Goal: Transaction & Acquisition: Purchase product/service

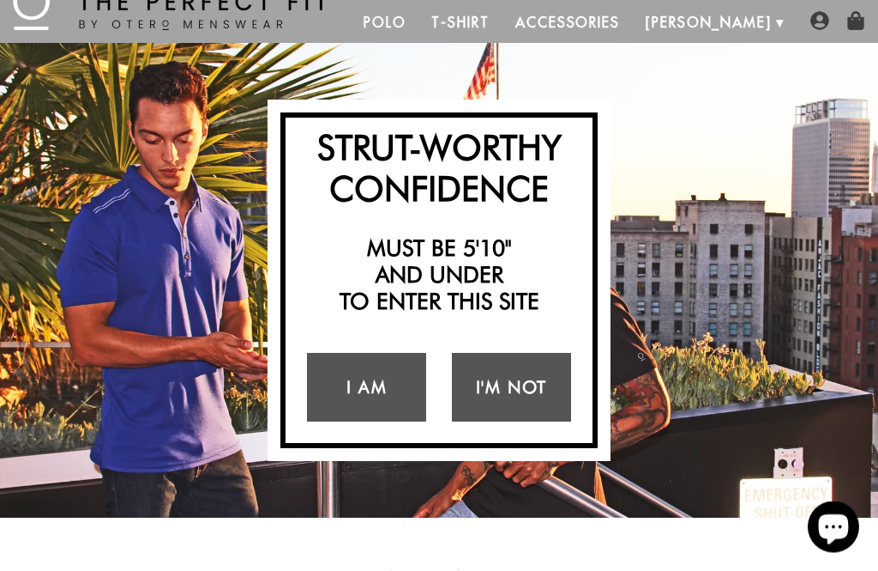
scroll to position [95, 0]
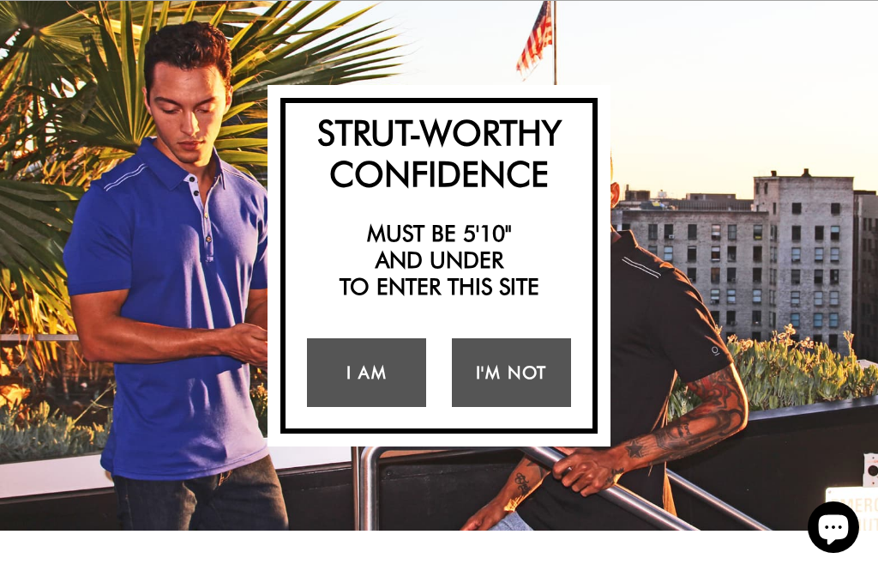
click at [353, 371] on link "I Am" at bounding box center [366, 372] width 119 height 69
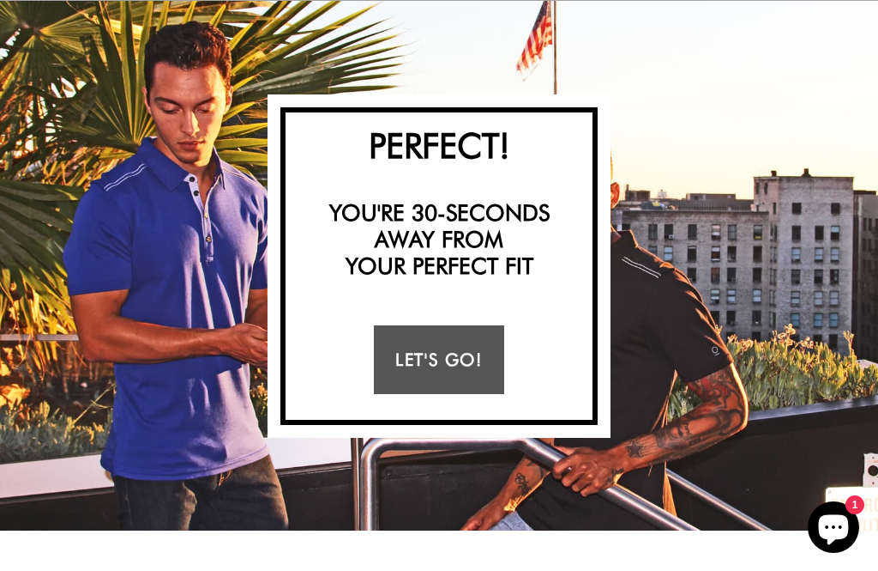
click at [414, 361] on link "Let's Go!" at bounding box center [439, 359] width 130 height 69
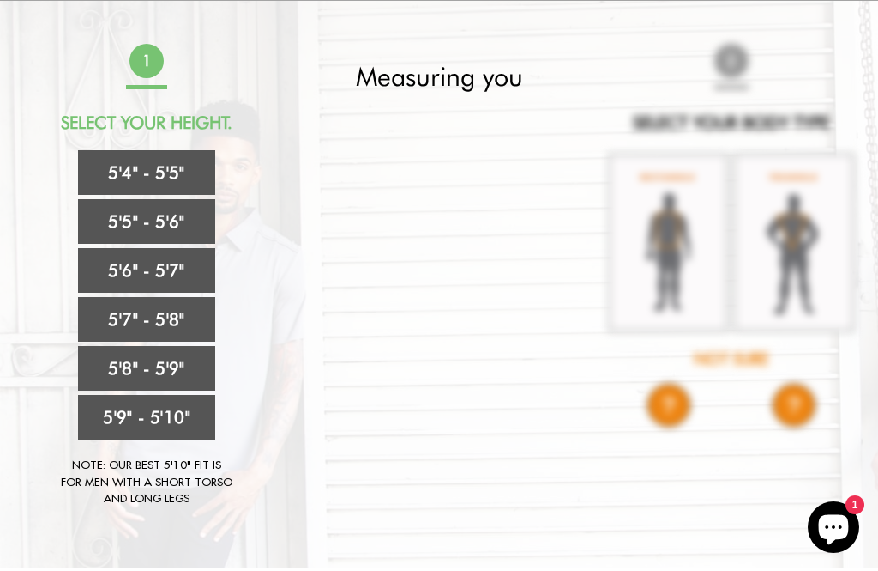
click at [95, 363] on link "5'8" - 5'9"" at bounding box center [146, 368] width 137 height 45
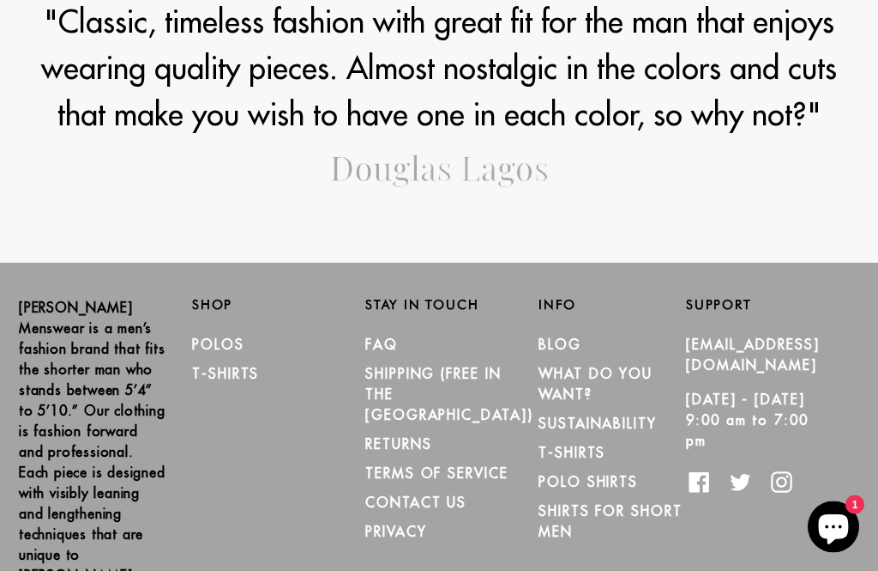
scroll to position [2072, 0]
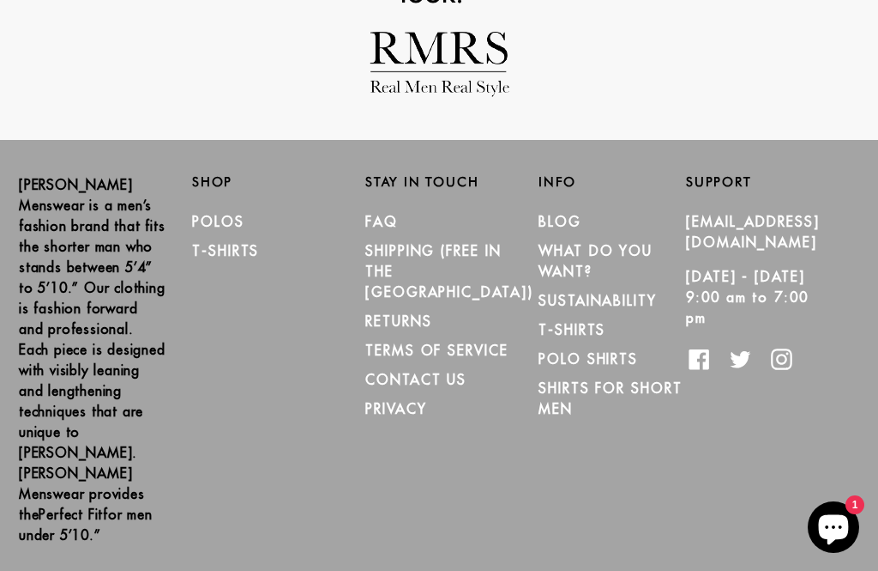
click at [545, 354] on link "Polo Shirts" at bounding box center [589, 358] width 100 height 17
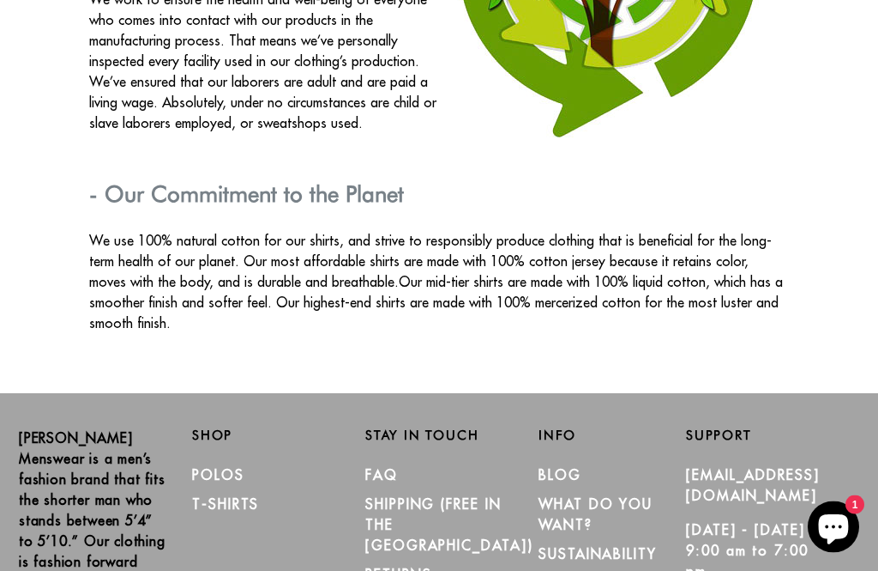
scroll to position [2740, 0]
click at [200, 466] on link "Polos" at bounding box center [218, 474] width 52 height 17
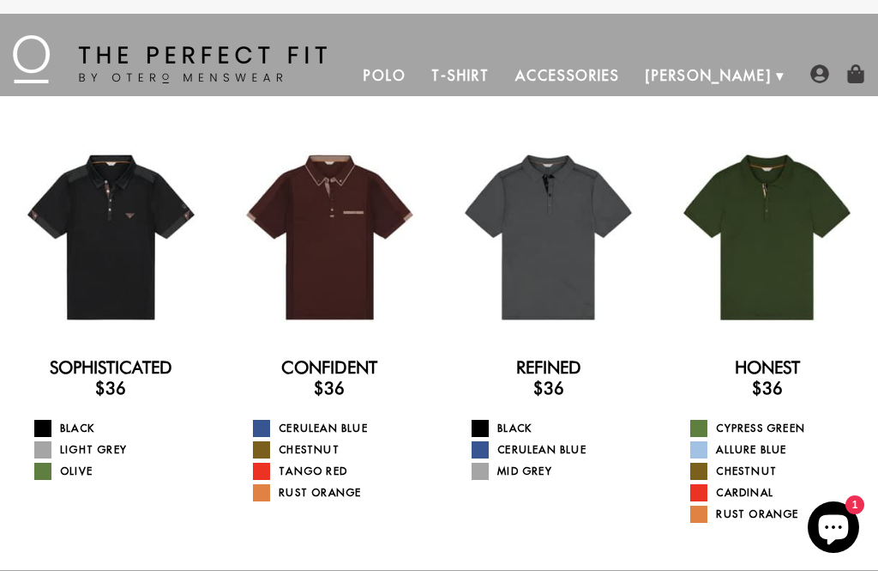
click at [36, 50] on img at bounding box center [170, 59] width 314 height 48
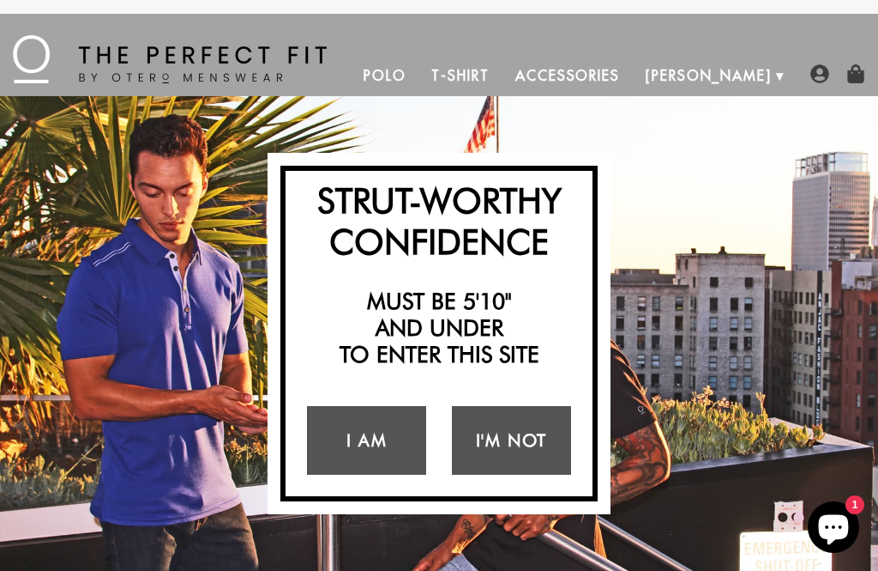
click at [420, 87] on link "Polo" at bounding box center [385, 75] width 69 height 41
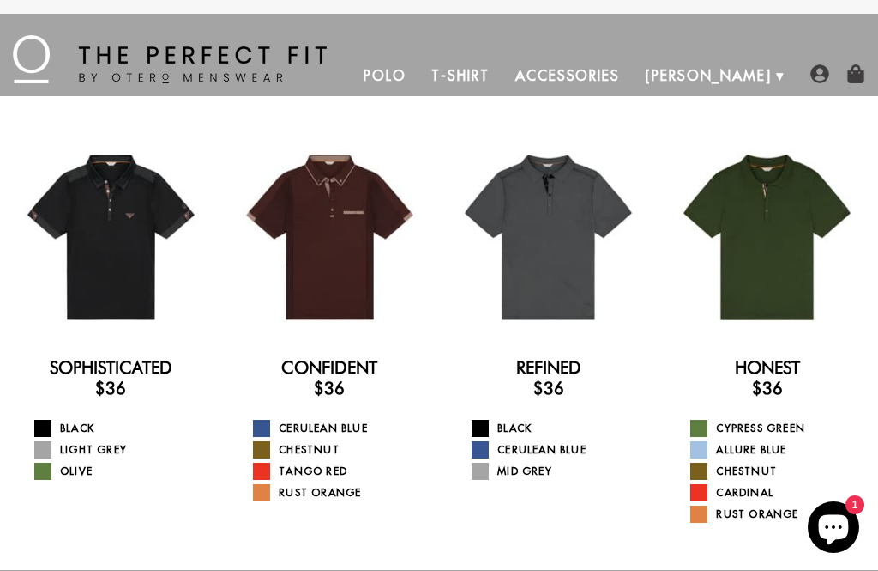
click at [41, 63] on img at bounding box center [170, 59] width 314 height 48
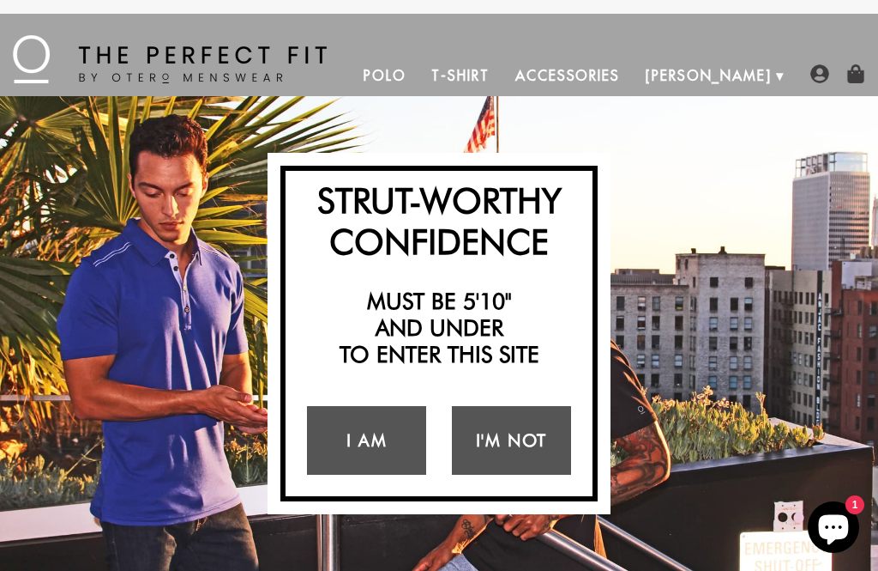
click at [420, 84] on link "Polo" at bounding box center [385, 75] width 69 height 41
click at [369, 439] on link "I Am" at bounding box center [366, 440] width 119 height 69
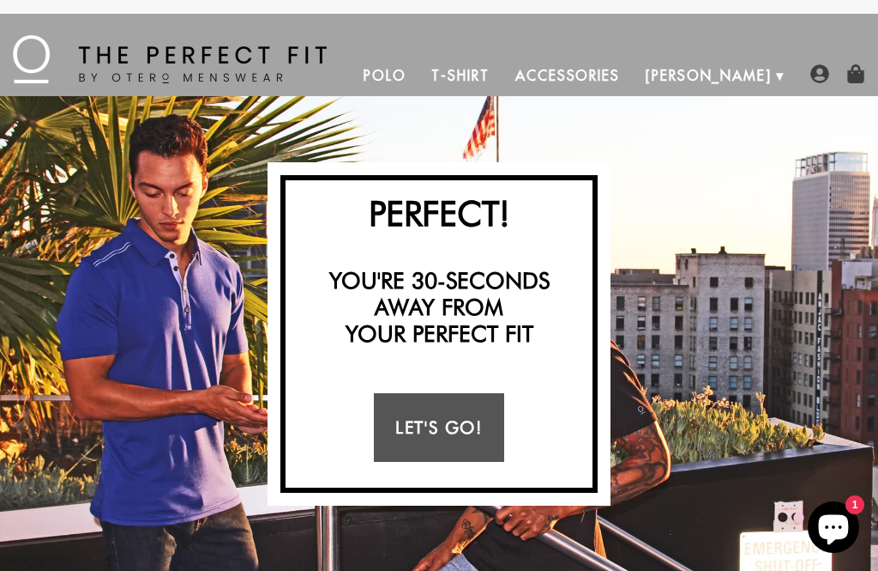
click at [422, 428] on link "Let's Go!" at bounding box center [439, 427] width 130 height 69
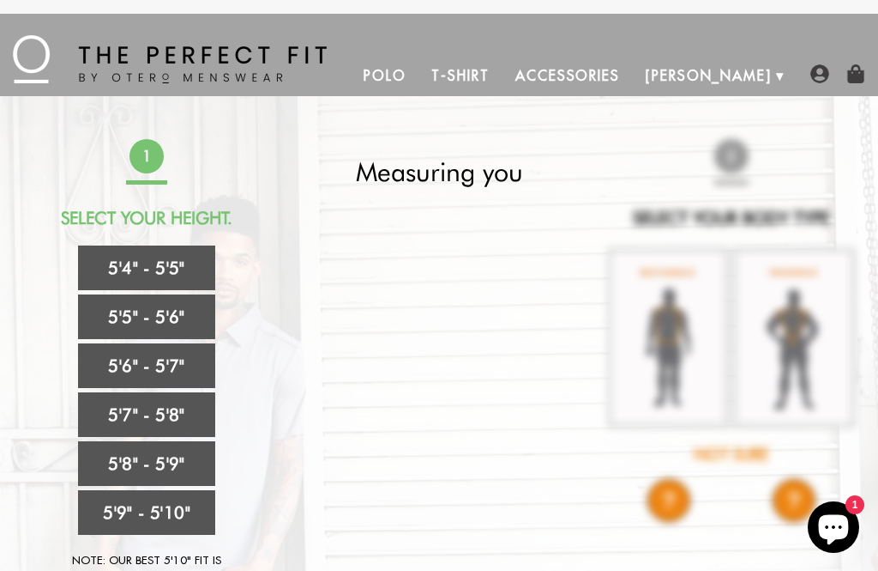
click at [100, 416] on link "5'7" - 5'8"" at bounding box center [146, 414] width 137 height 45
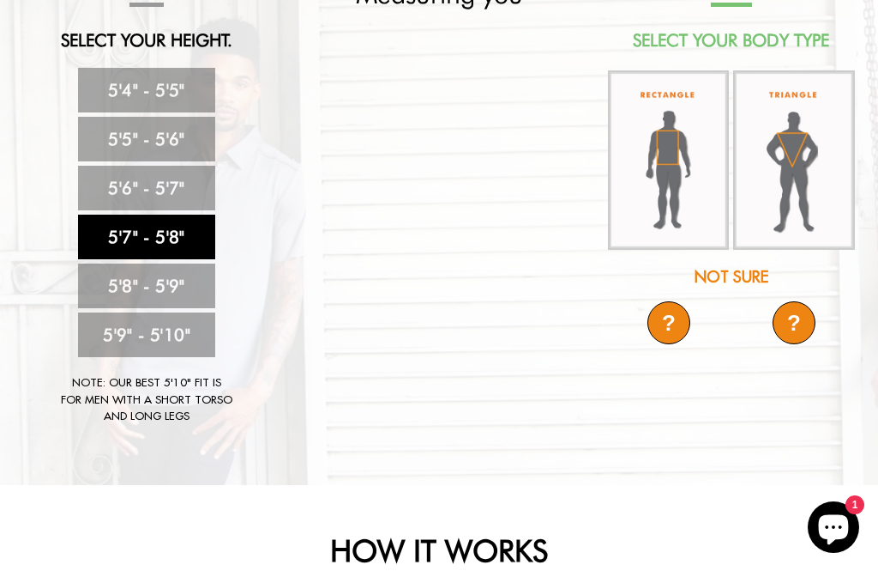
scroll to position [154, 0]
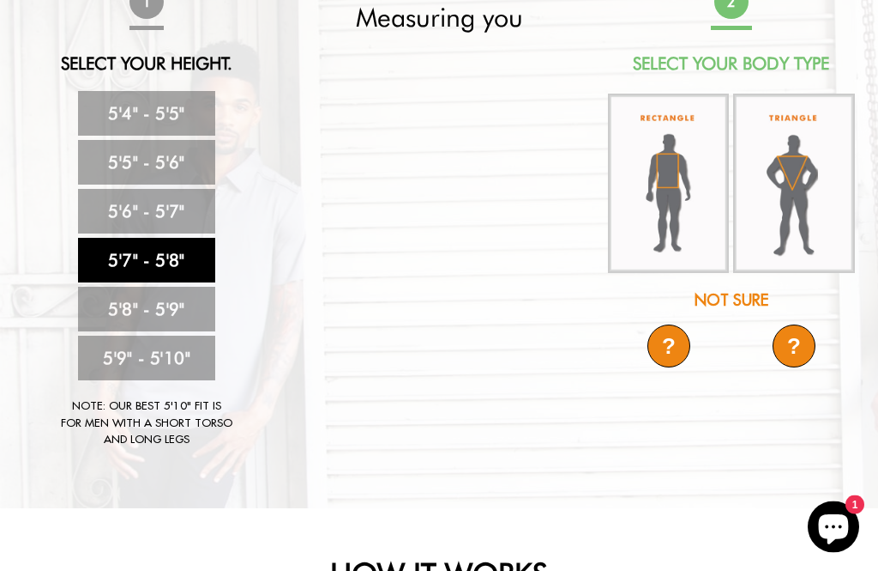
click at [721, 303] on div "Not Sure" at bounding box center [732, 300] width 251 height 23
click at [783, 335] on div "?" at bounding box center [794, 346] width 43 height 43
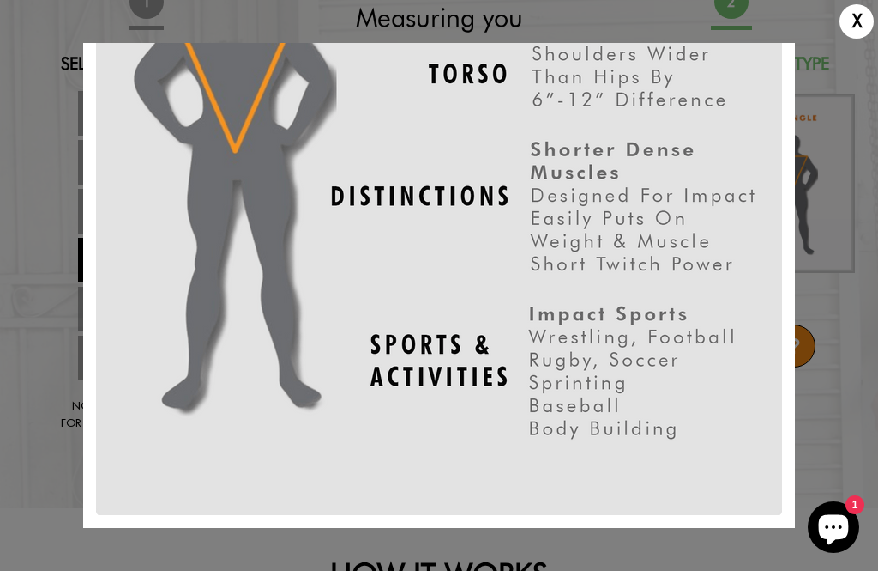
scroll to position [227, 0]
click at [850, 23] on div "X" at bounding box center [857, 21] width 34 height 34
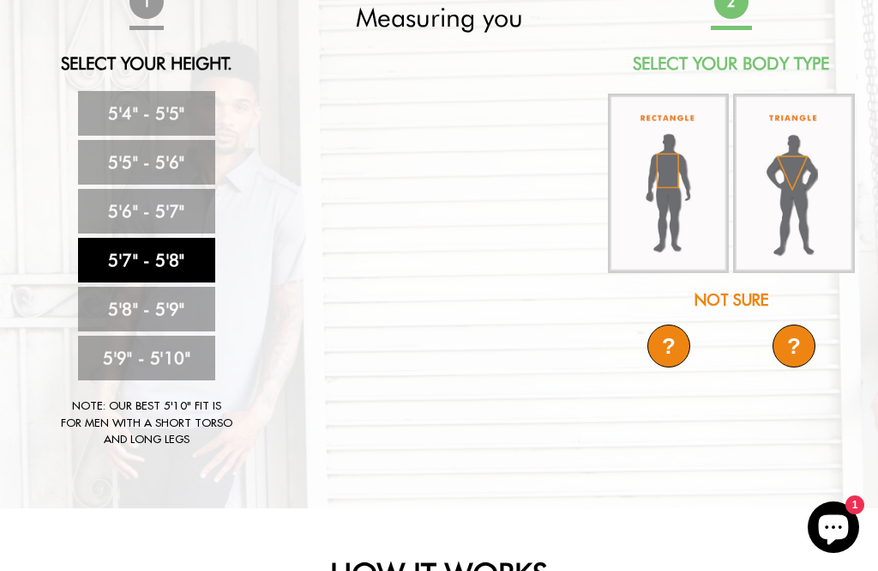
click at [648, 347] on div "?" at bounding box center [669, 345] width 43 height 43
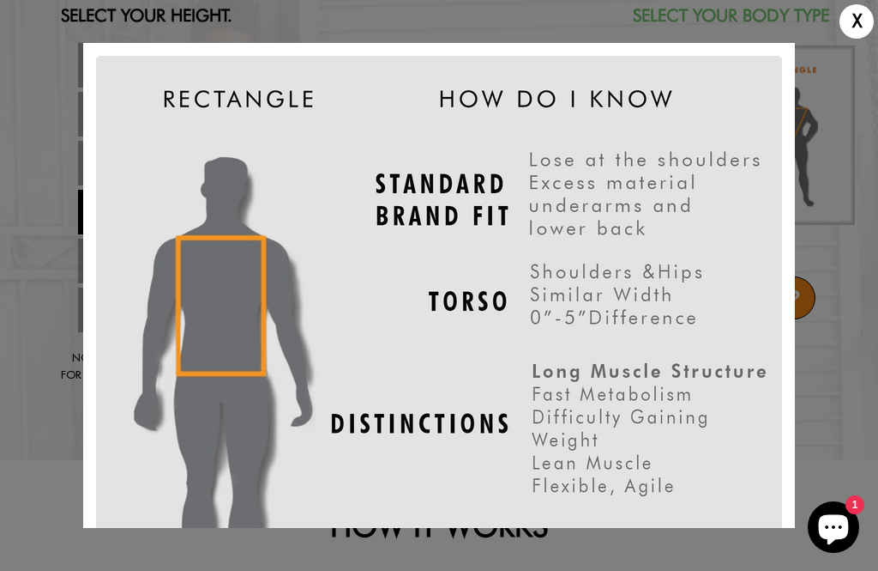
scroll to position [0, 0]
click at [859, 24] on div "X" at bounding box center [857, 21] width 34 height 34
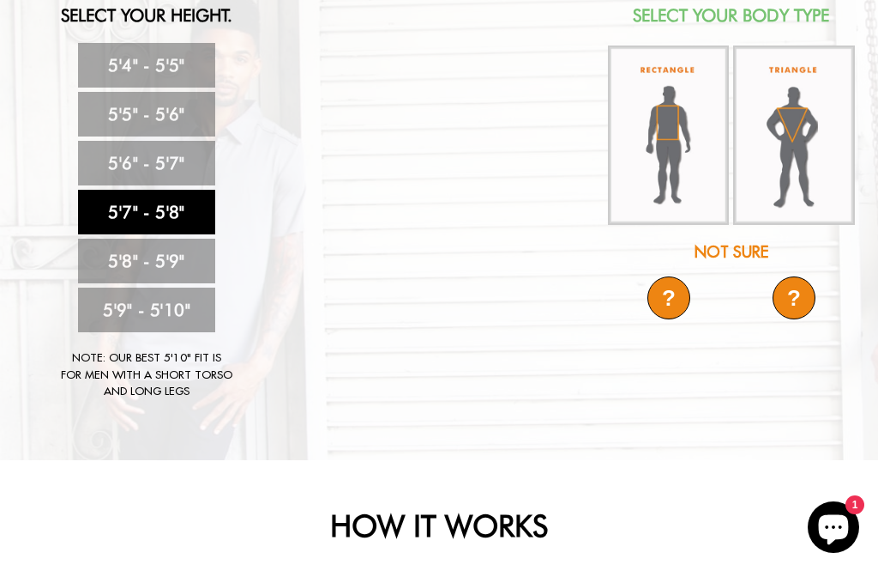
click at [794, 299] on div "?" at bounding box center [794, 297] width 43 height 43
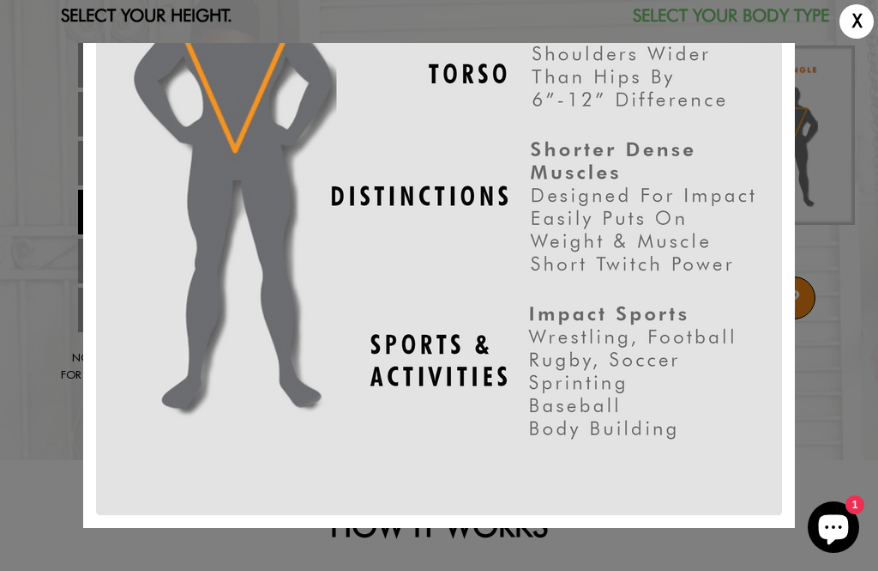
scroll to position [172, 0]
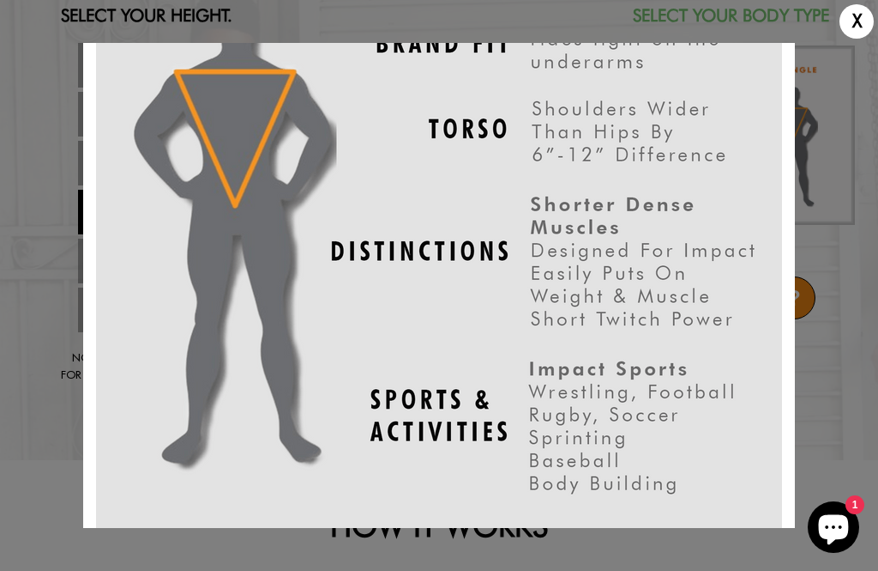
click at [839, 218] on div "X" at bounding box center [439, 285] width 878 height 571
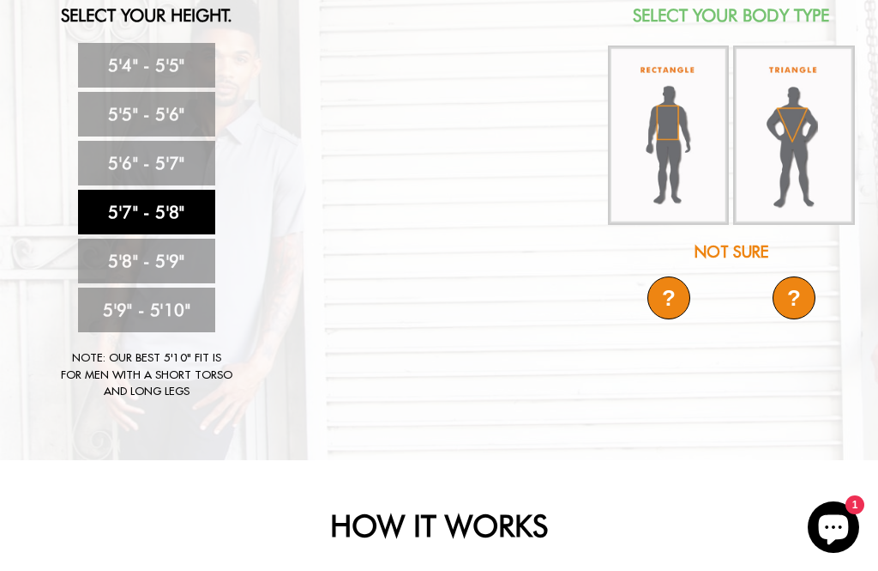
click at [656, 309] on div "?" at bounding box center [669, 297] width 43 height 43
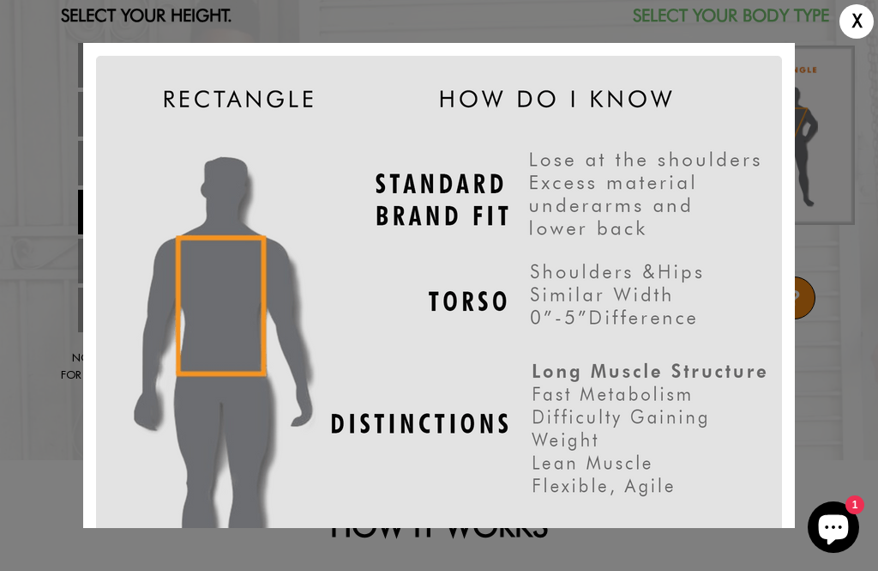
scroll to position [0, 0]
click at [854, 446] on div "X" at bounding box center [439, 285] width 878 height 571
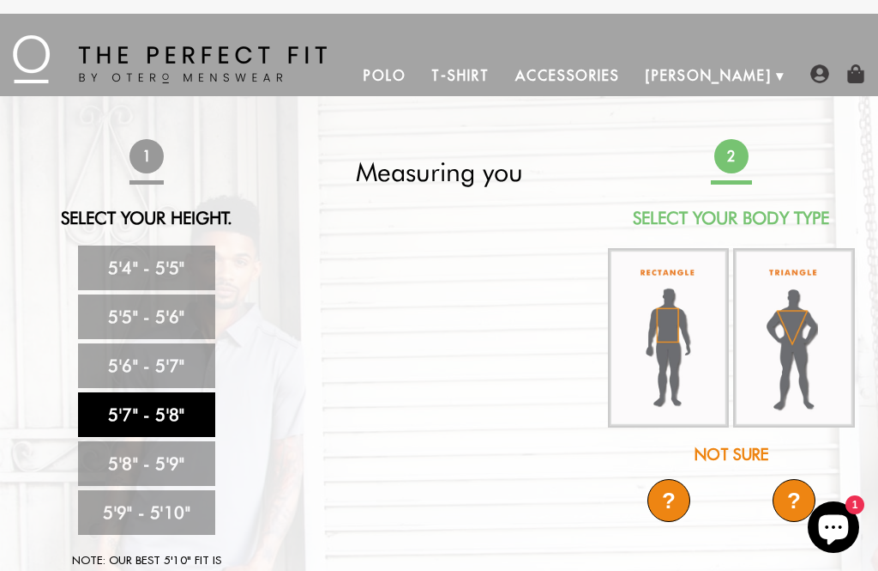
click at [429, 306] on video at bounding box center [439, 330] width 506 height 253
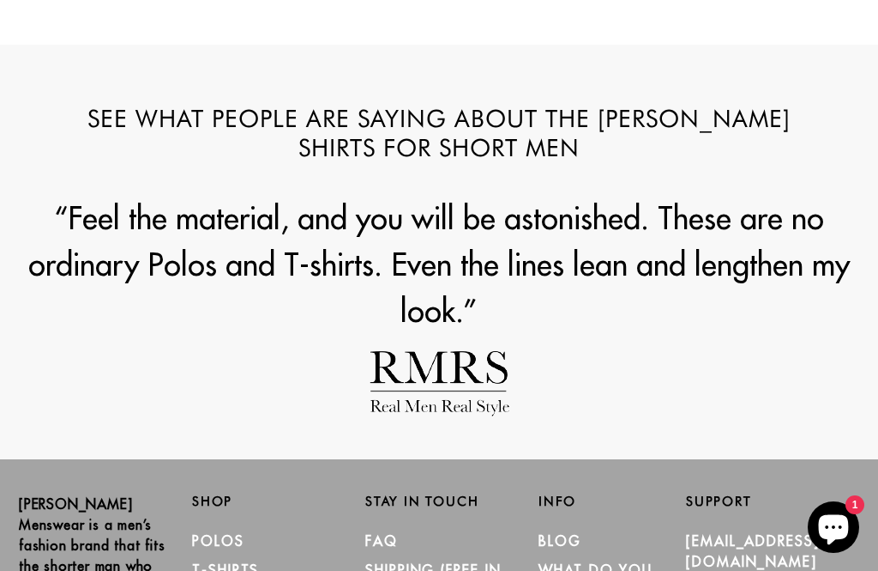
scroll to position [1887, 0]
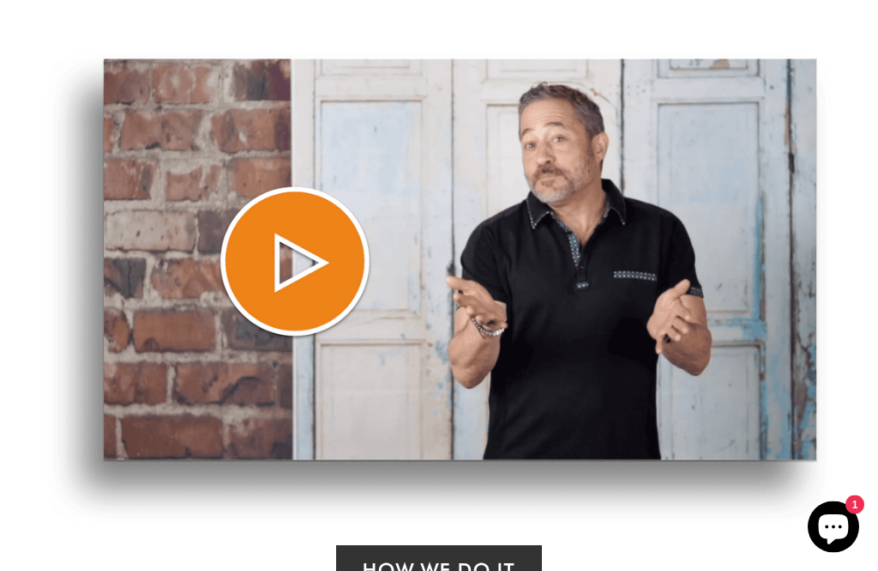
click at [279, 269] on img at bounding box center [439, 289] width 784 height 474
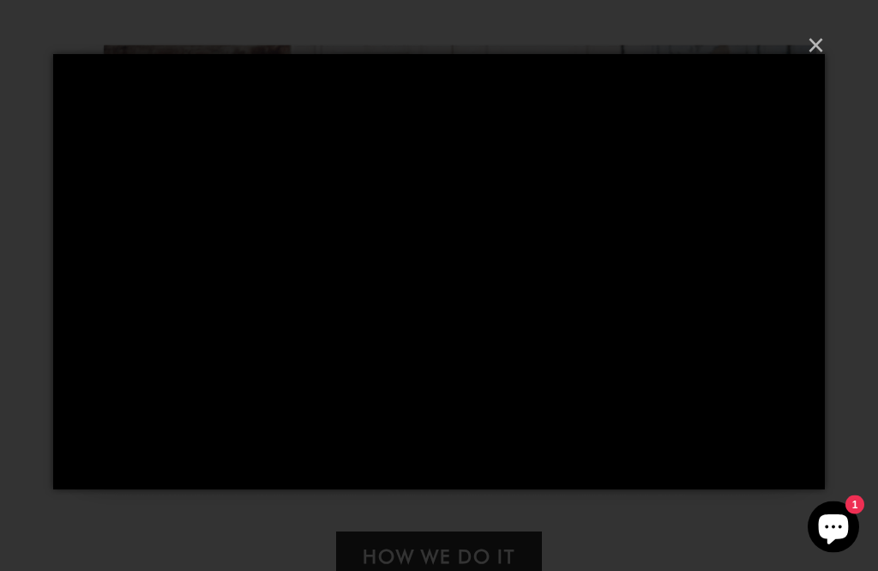
scroll to position [755, 0]
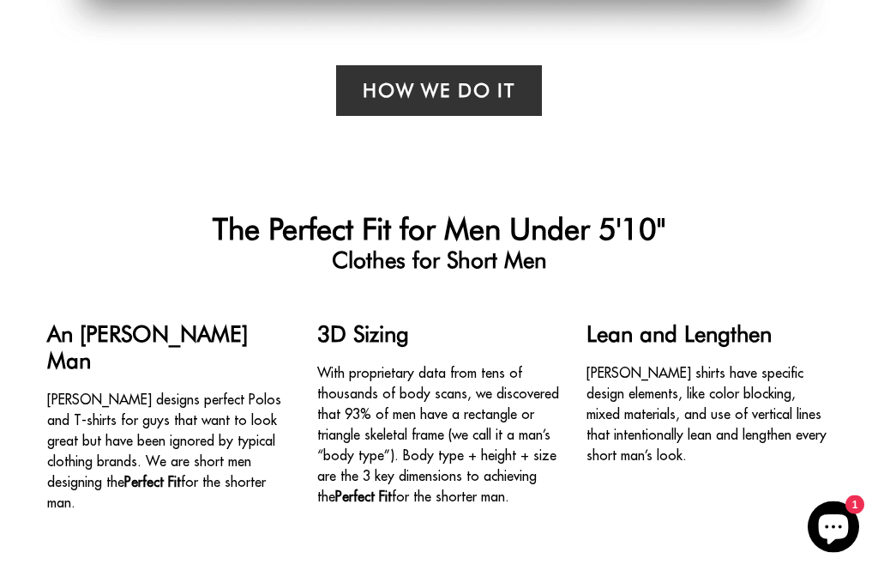
scroll to position [1195, 0]
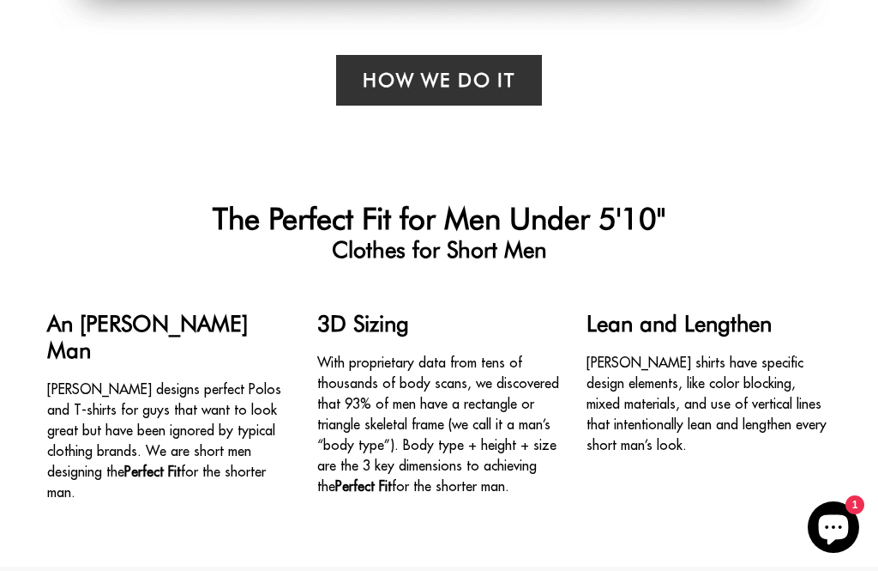
click at [392, 327] on h4 "3D Sizing" at bounding box center [439, 323] width 245 height 27
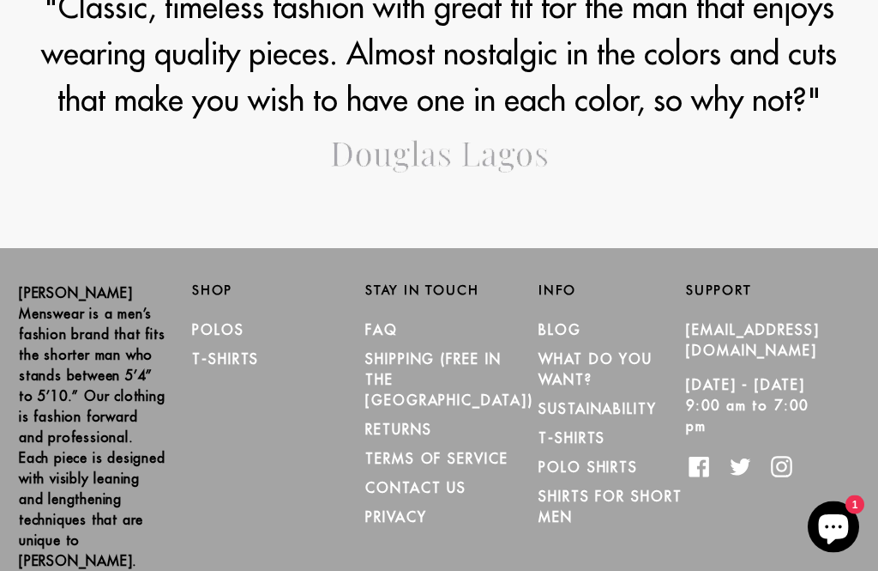
scroll to position [1928, 0]
click at [545, 326] on link "Blog" at bounding box center [560, 329] width 43 height 17
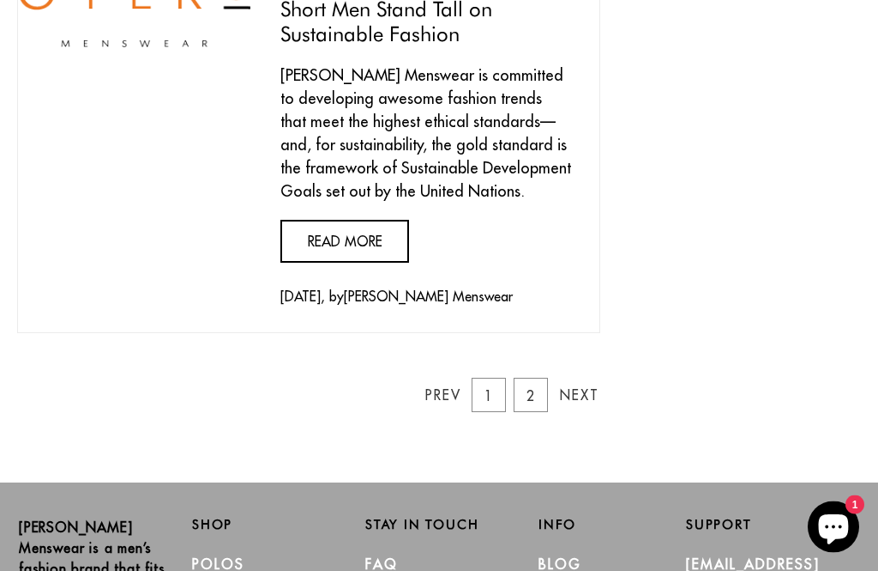
scroll to position [1194, 0]
click at [585, 377] on link "Next" at bounding box center [577, 394] width 34 height 34
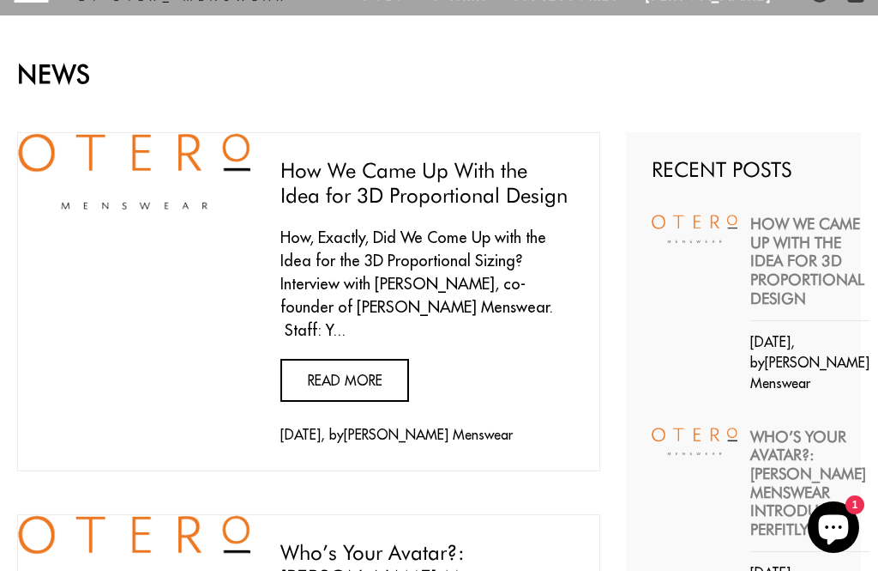
scroll to position [108, 0]
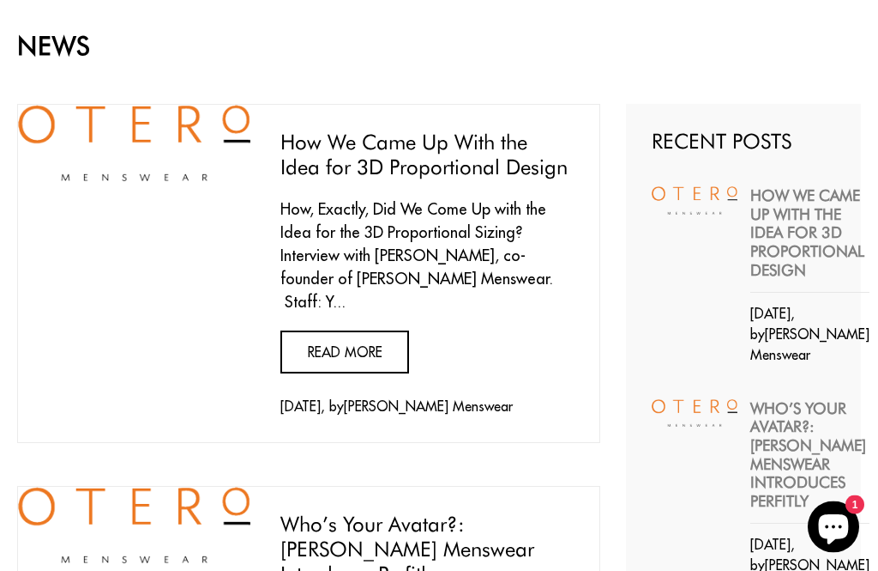
click at [335, 331] on link "Read more" at bounding box center [345, 352] width 129 height 43
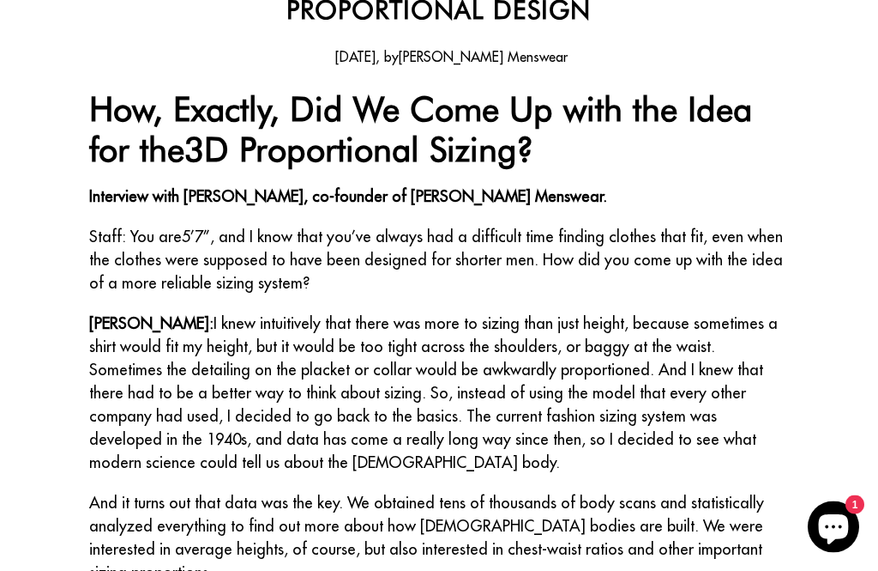
scroll to position [290, 0]
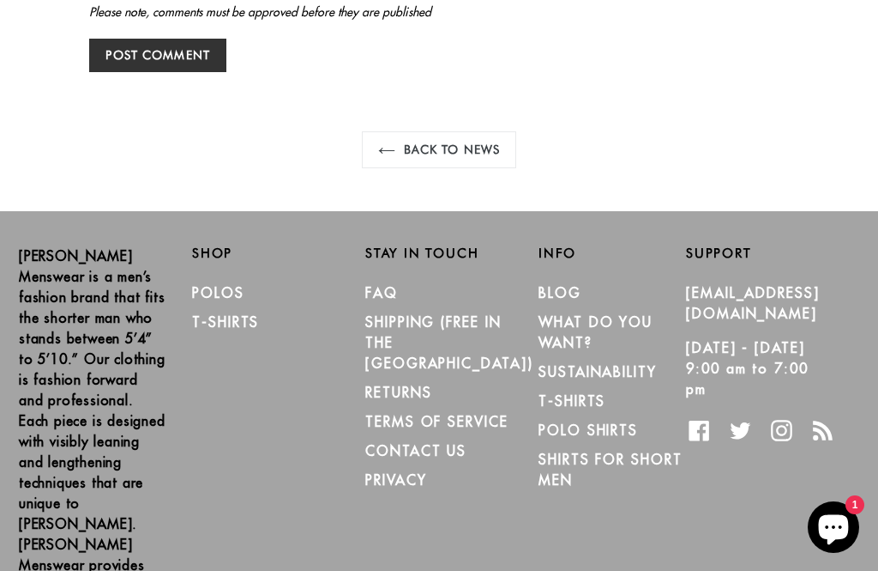
scroll to position [2466, 0]
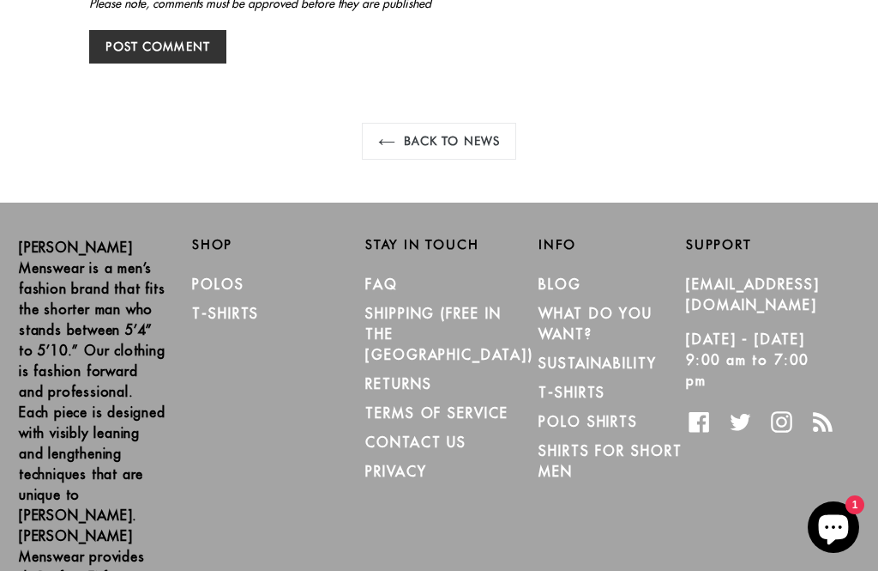
click at [561, 305] on link "What Do You Want?" at bounding box center [596, 324] width 114 height 38
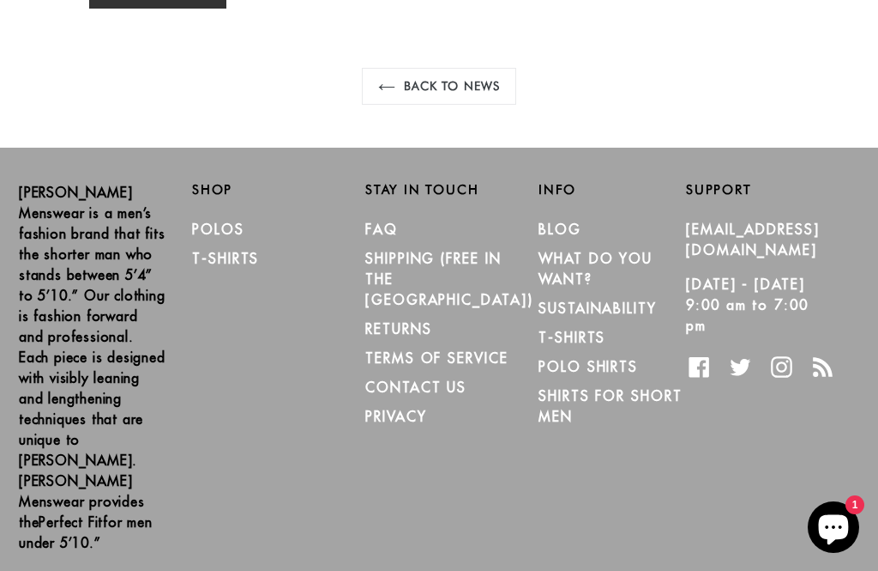
click at [571, 358] on link "Polo Shirts" at bounding box center [589, 366] width 100 height 17
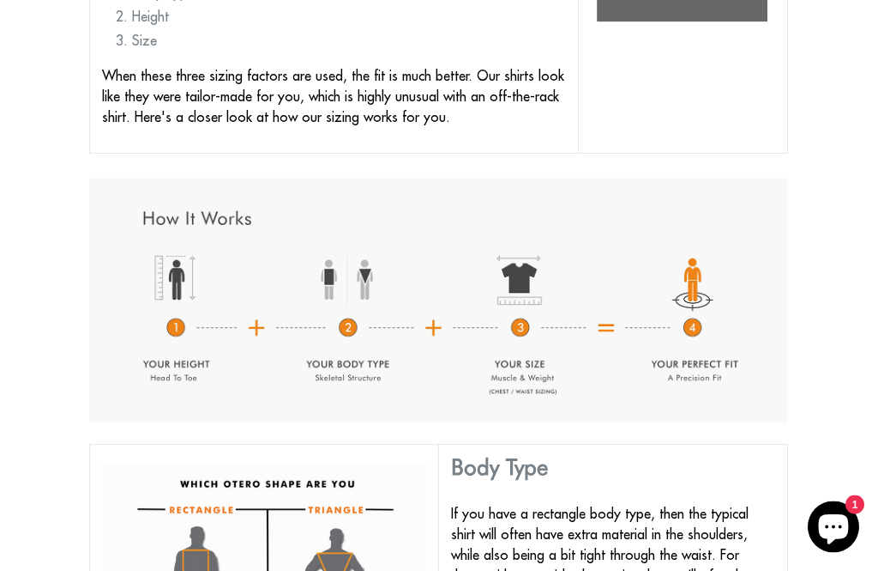
scroll to position [709, 0]
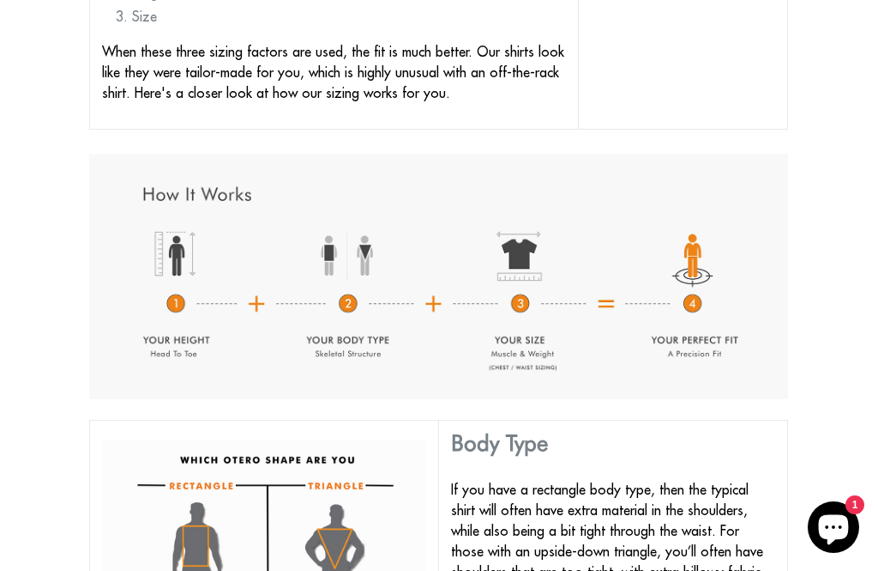
click at [514, 293] on img at bounding box center [438, 276] width 699 height 245
click at [164, 233] on img at bounding box center [438, 276] width 699 height 245
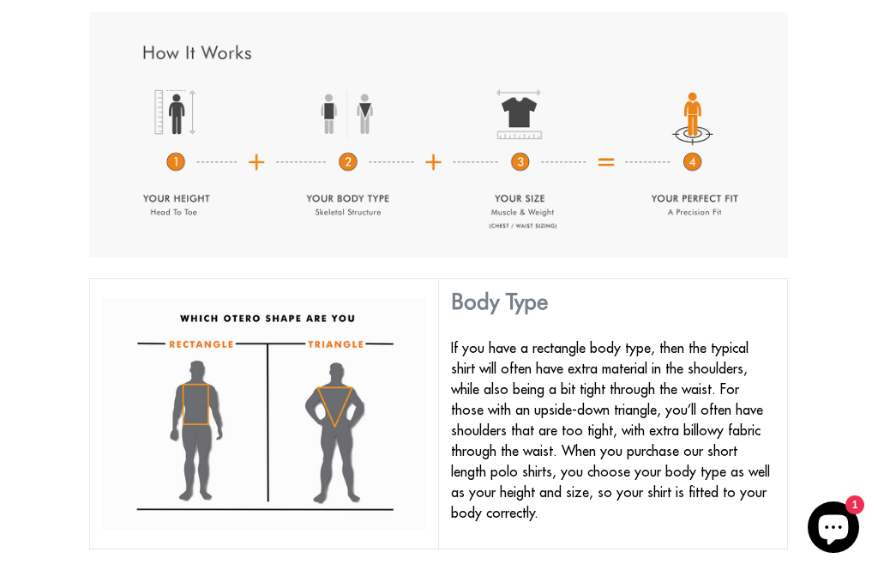
scroll to position [957, 0]
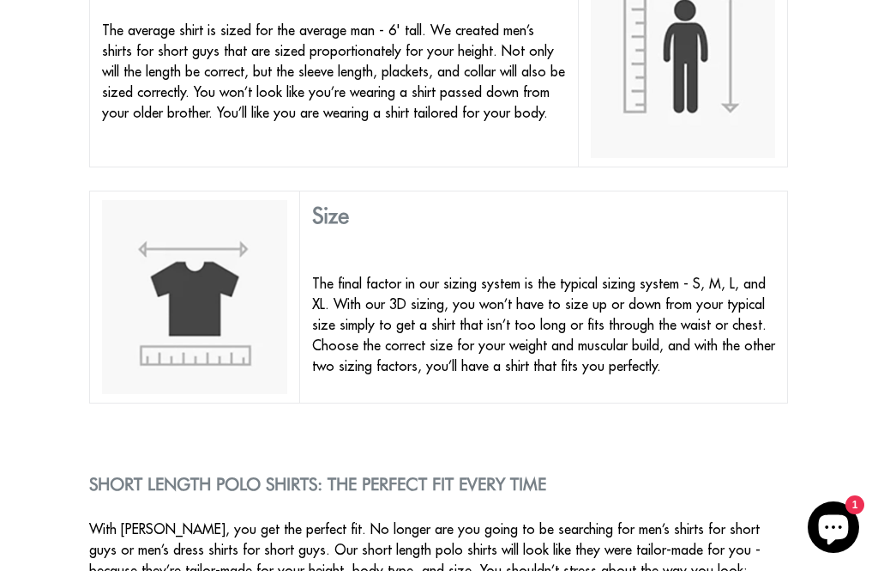
scroll to position [1510, 0]
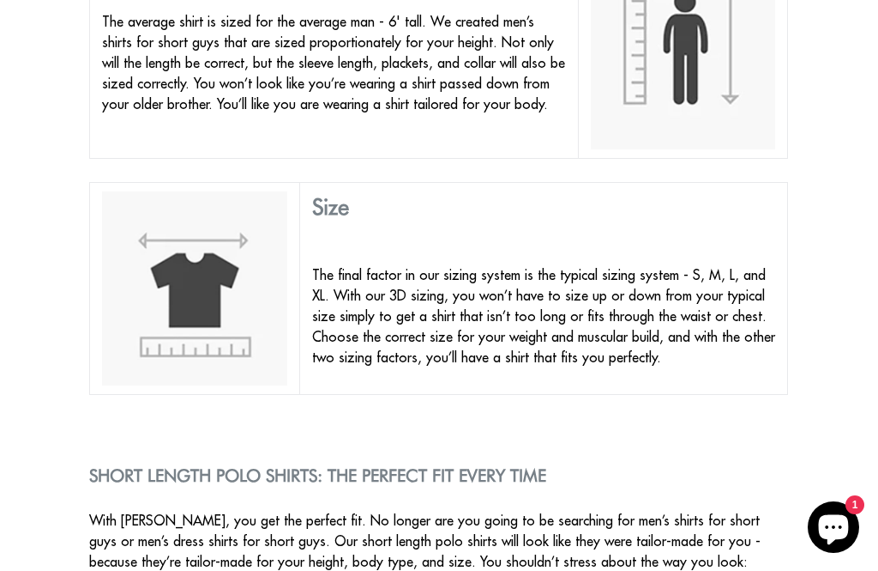
click at [201, 237] on img at bounding box center [194, 288] width 184 height 194
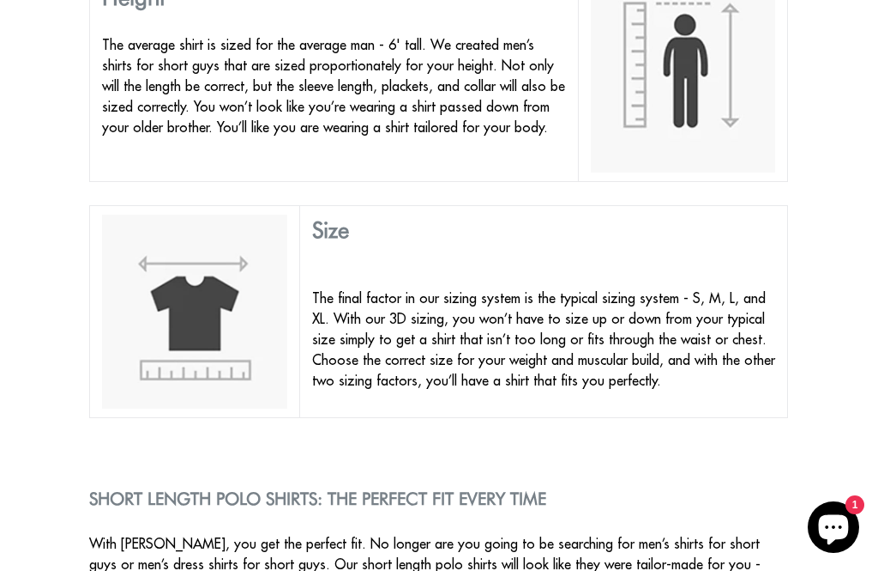
scroll to position [1485, 0]
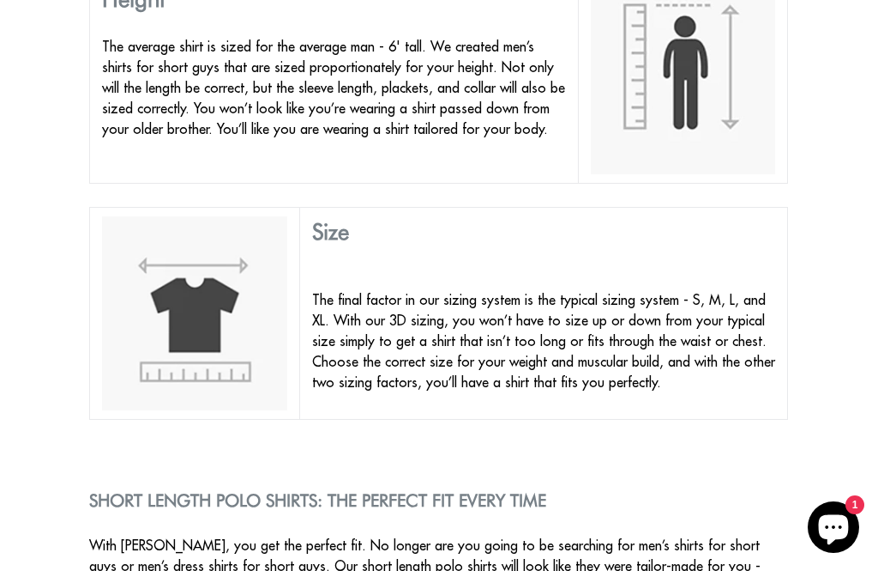
click at [329, 218] on h3 "Size" at bounding box center [544, 231] width 464 height 27
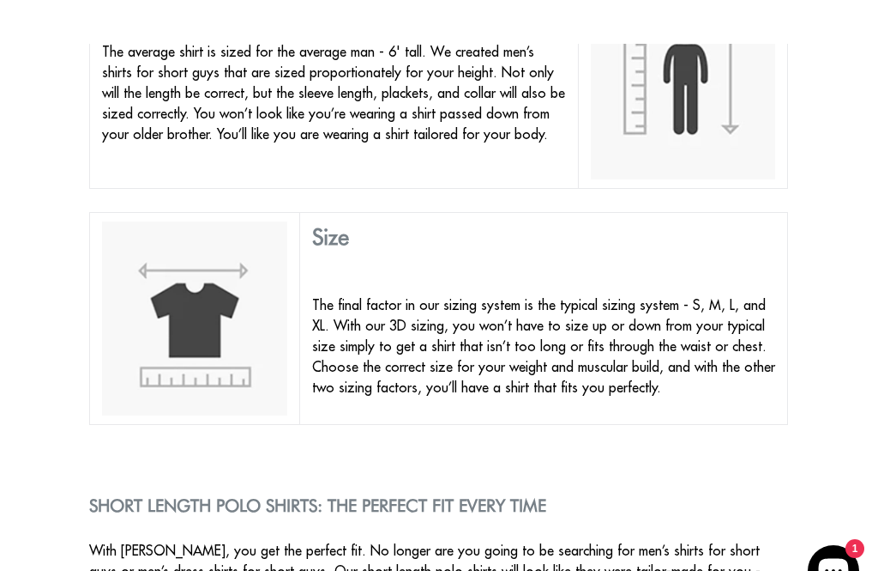
scroll to position [1476, 0]
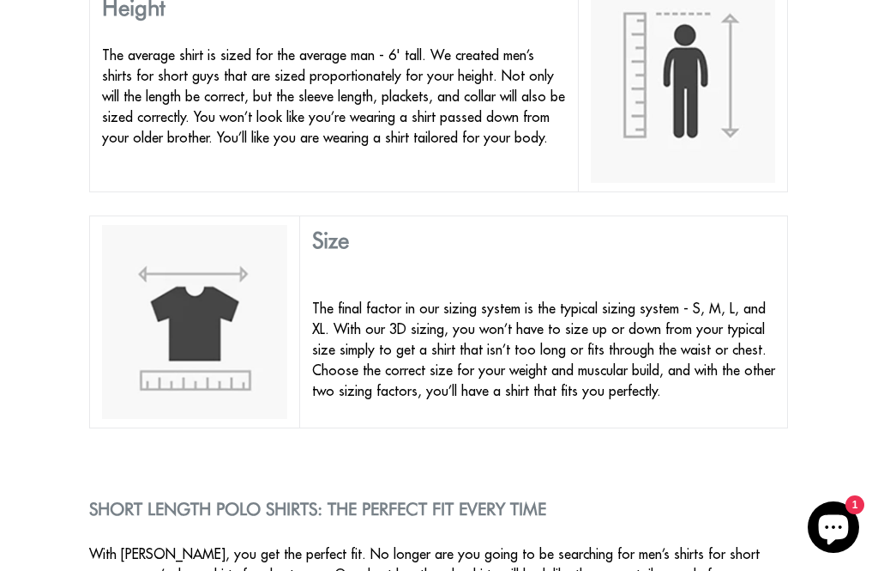
click at [164, 323] on img at bounding box center [194, 322] width 184 height 194
click at [409, 226] on h3 "Size" at bounding box center [544, 239] width 464 height 27
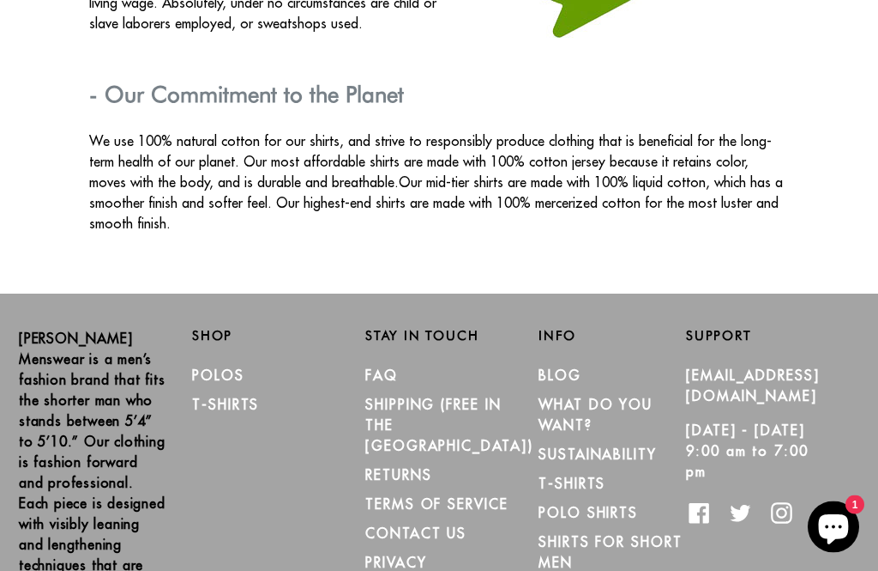
scroll to position [2841, 0]
click at [566, 532] on link "Shirts for Short Men" at bounding box center [611, 551] width 144 height 38
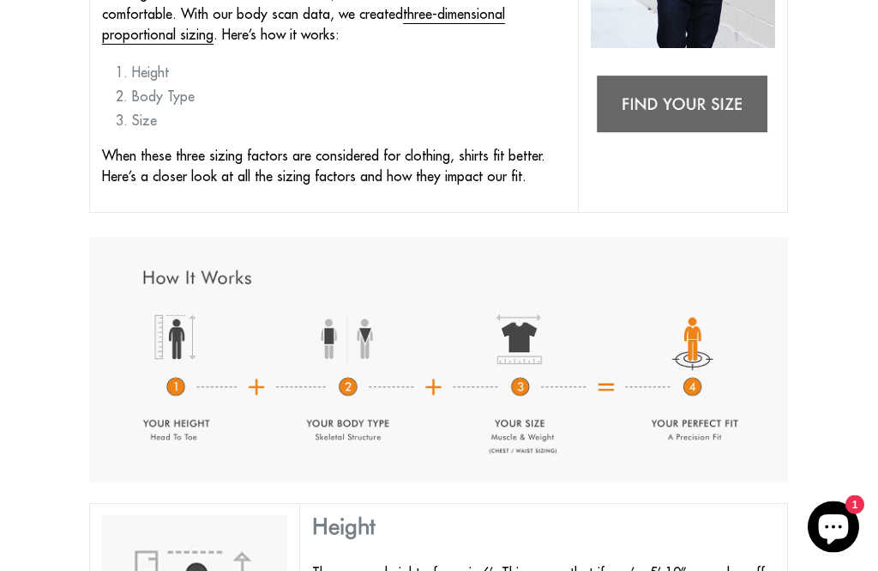
scroll to position [592, 0]
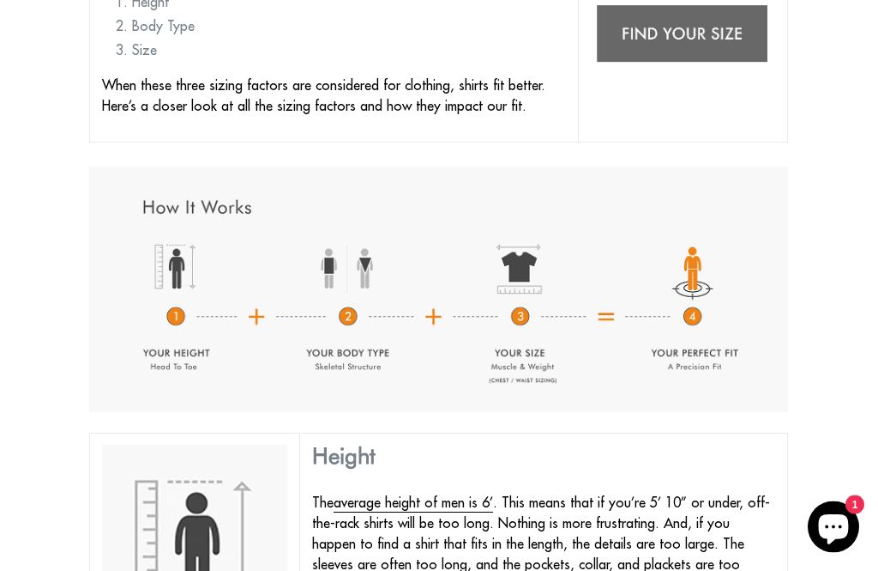
click at [160, 260] on img at bounding box center [438, 289] width 699 height 245
click at [153, 340] on img at bounding box center [438, 289] width 699 height 245
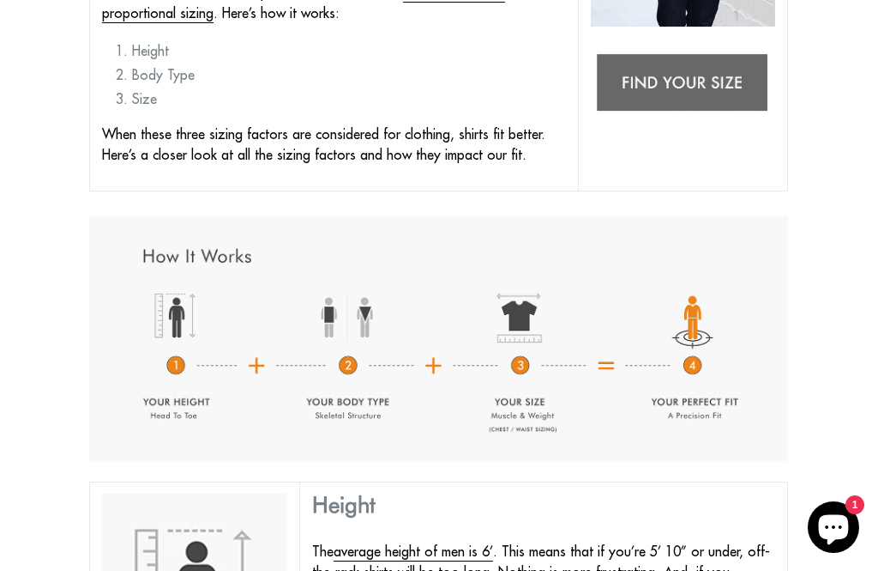
scroll to position [486, 0]
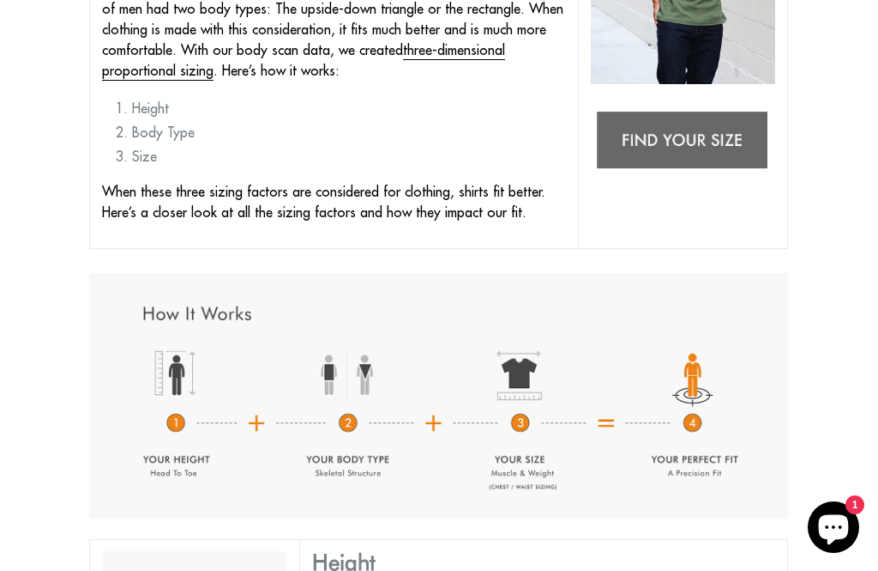
click at [650, 132] on img at bounding box center [683, 141] width 184 height 73
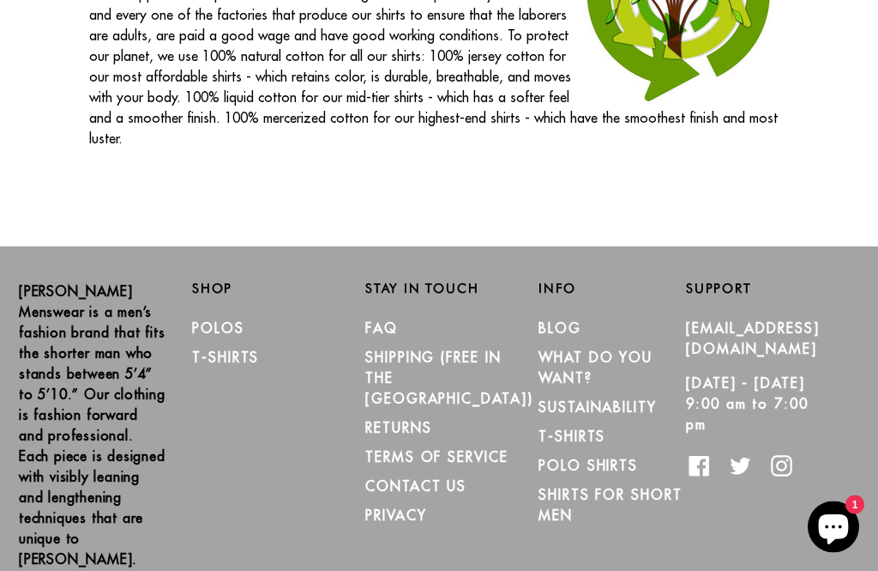
scroll to position [2705, 0]
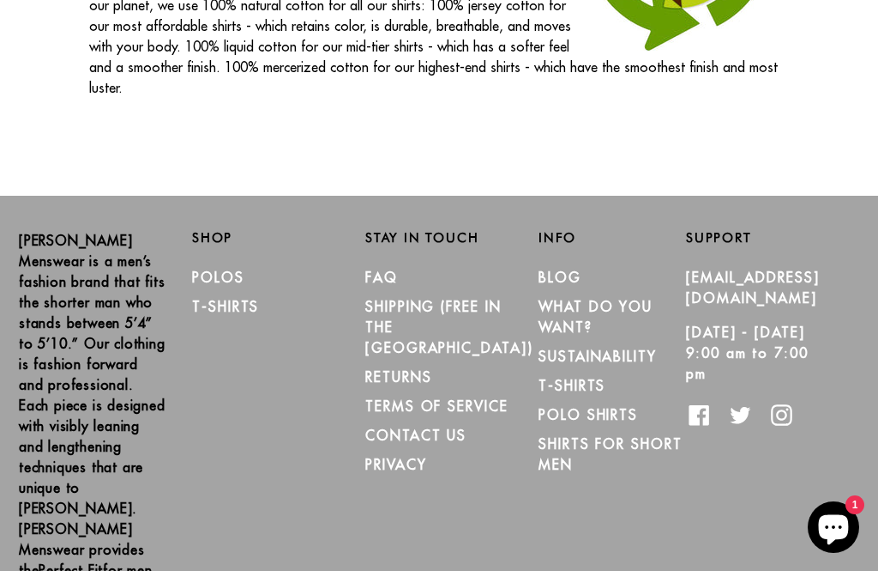
click at [589, 406] on link "Polo Shirts" at bounding box center [589, 414] width 100 height 17
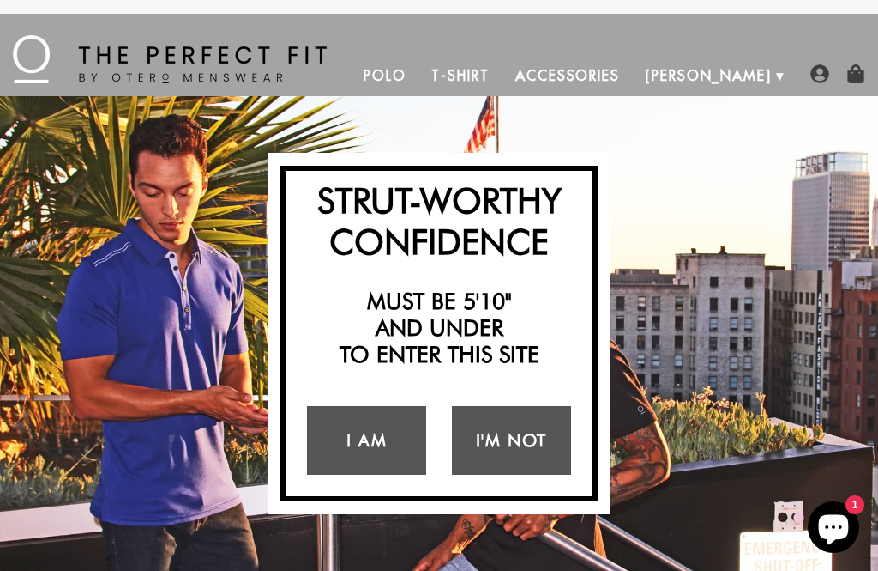
click at [358, 437] on link "I Am" at bounding box center [366, 440] width 119 height 69
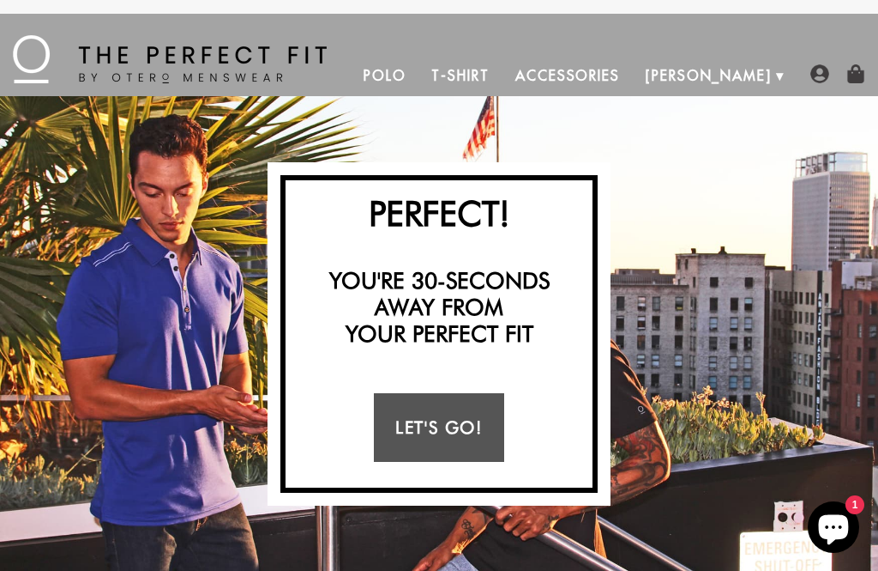
click at [438, 422] on link "Let's Go!" at bounding box center [439, 427] width 130 height 69
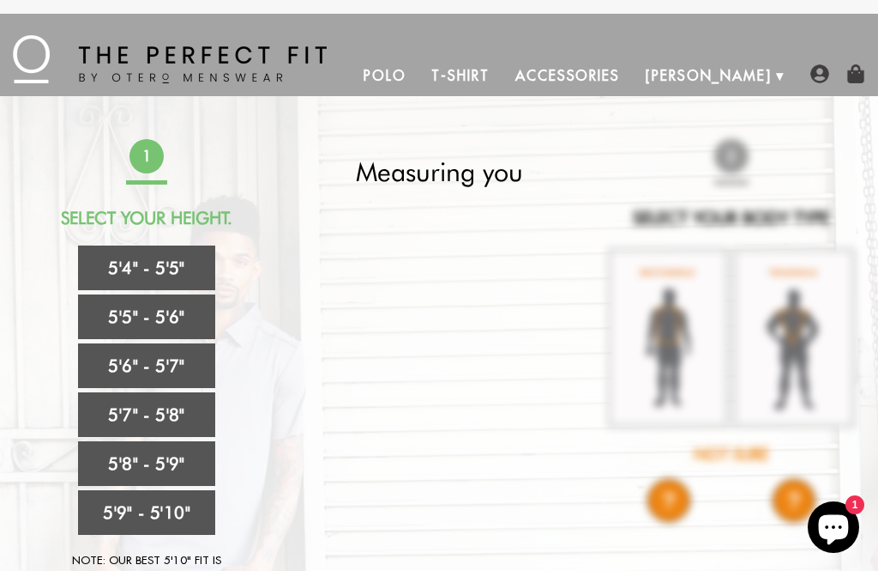
scroll to position [87, 0]
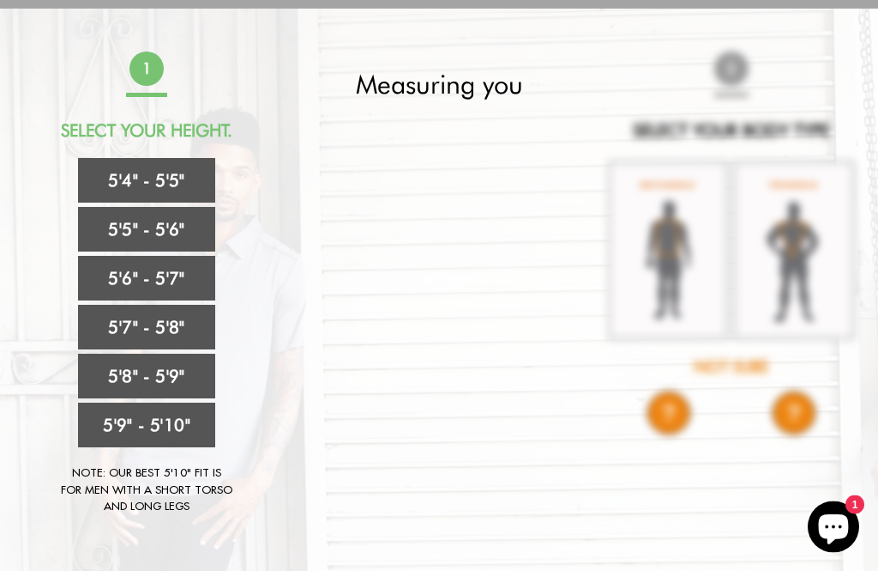
click at [105, 362] on link "5'8" - 5'9"" at bounding box center [146, 376] width 137 height 45
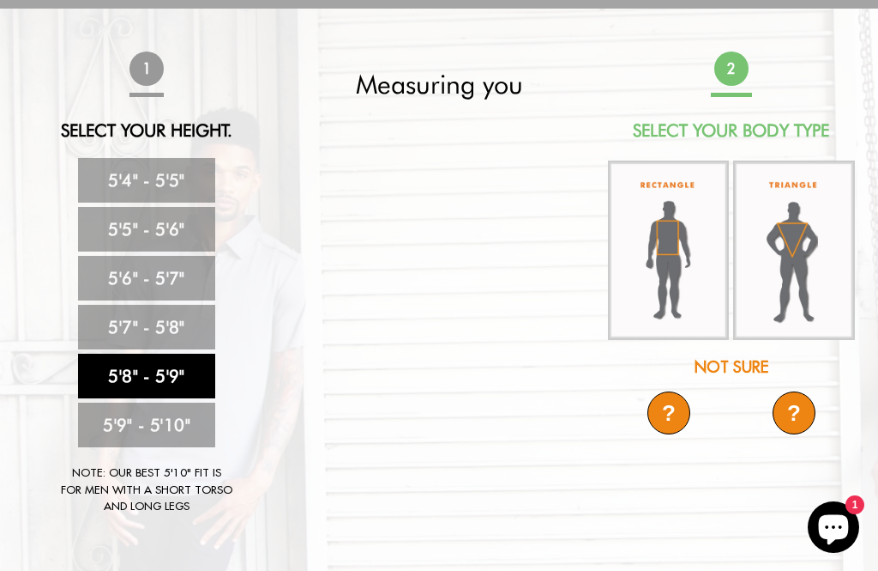
click at [721, 365] on div "Not Sure" at bounding box center [732, 366] width 251 height 23
click at [667, 409] on div "?" at bounding box center [669, 412] width 43 height 43
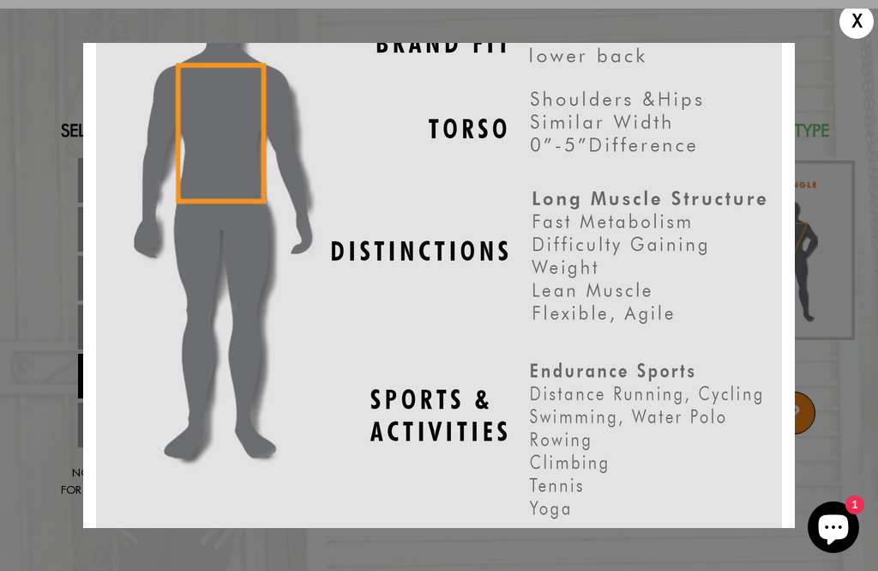
scroll to position [87, 0]
click at [850, 30] on div "X" at bounding box center [857, 21] width 34 height 34
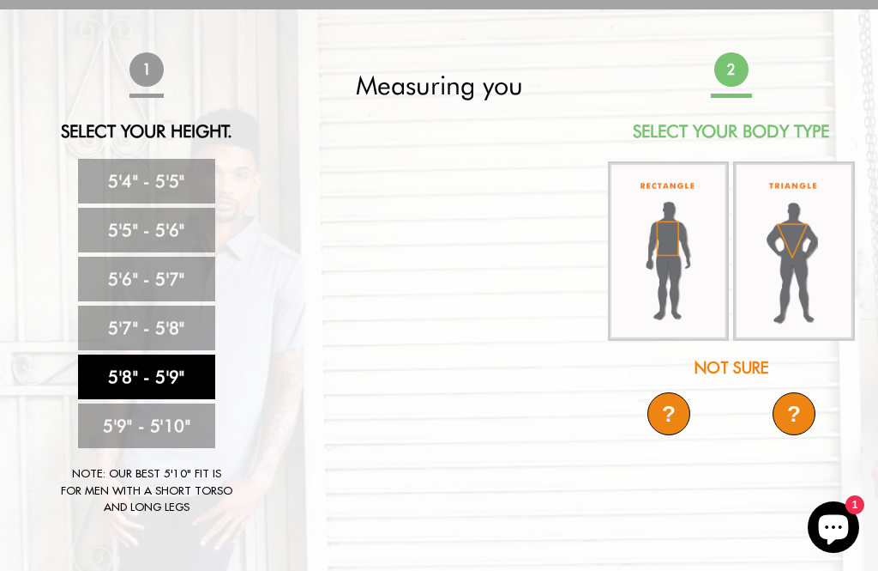
click at [659, 415] on div "?" at bounding box center [669, 413] width 43 height 43
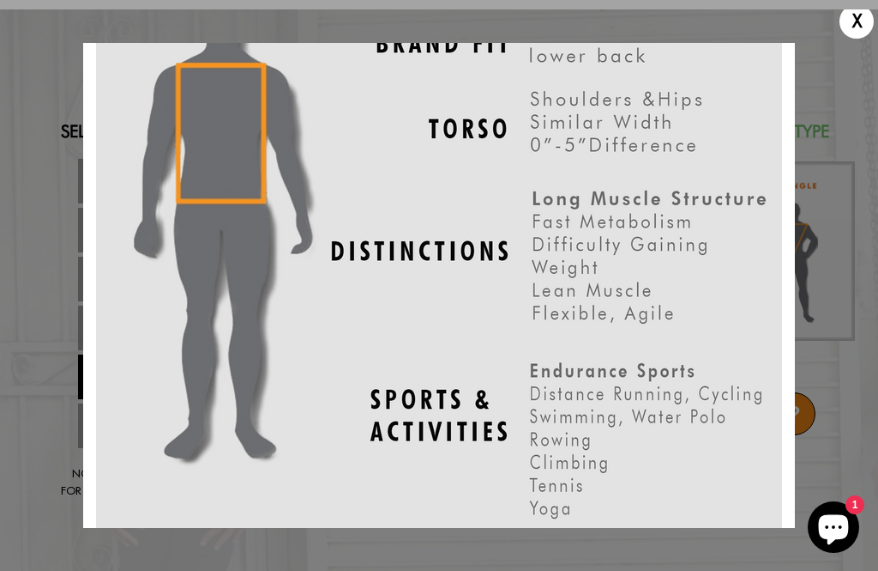
click at [853, 20] on div "X" at bounding box center [857, 21] width 34 height 34
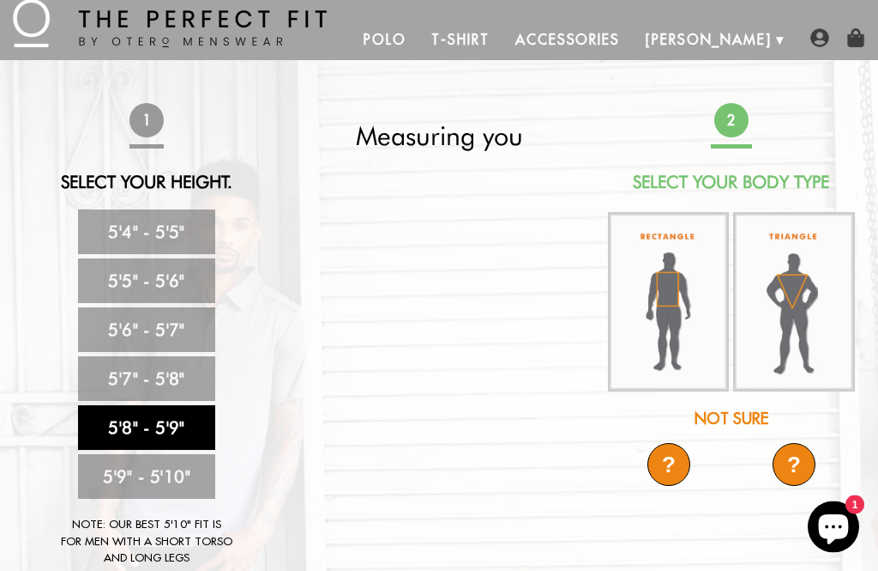
scroll to position [0, 0]
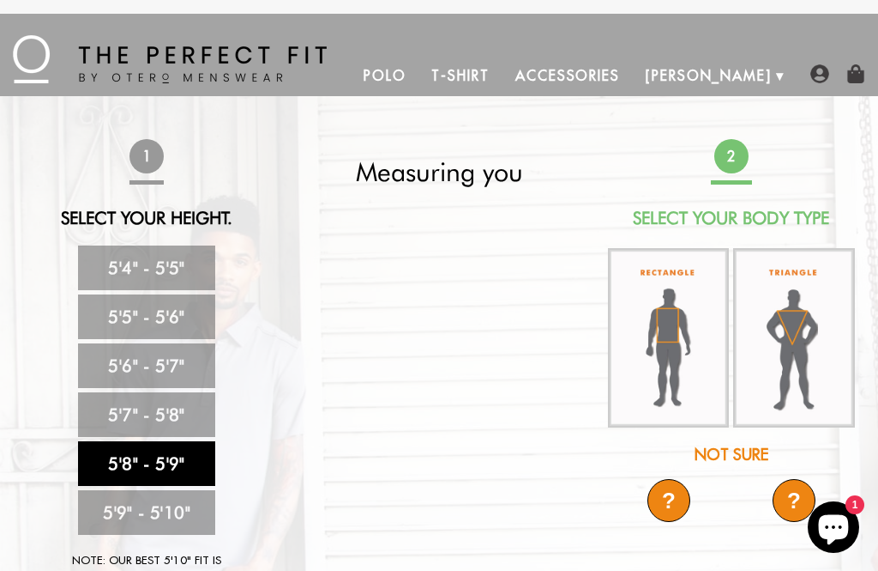
click at [118, 454] on link "5'8" - 5'9"" at bounding box center [146, 463] width 137 height 45
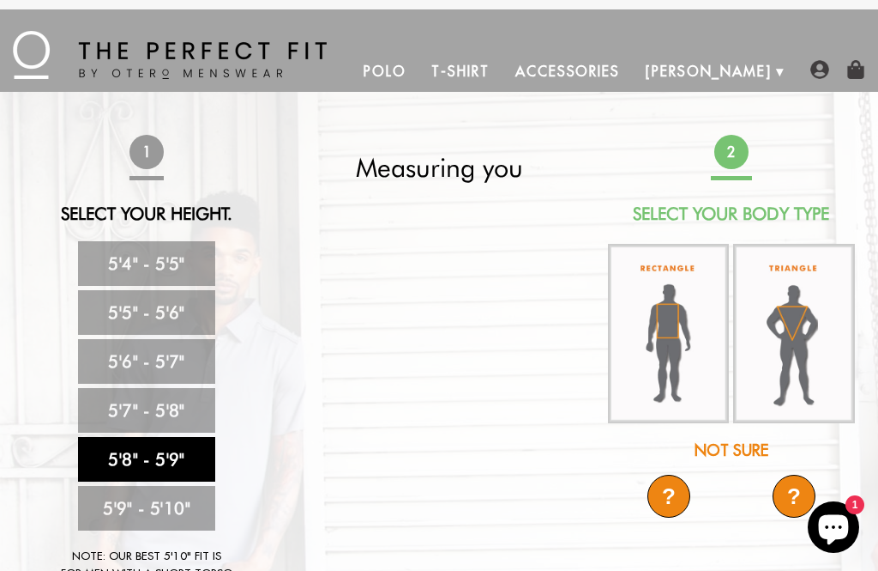
scroll to position [7, 0]
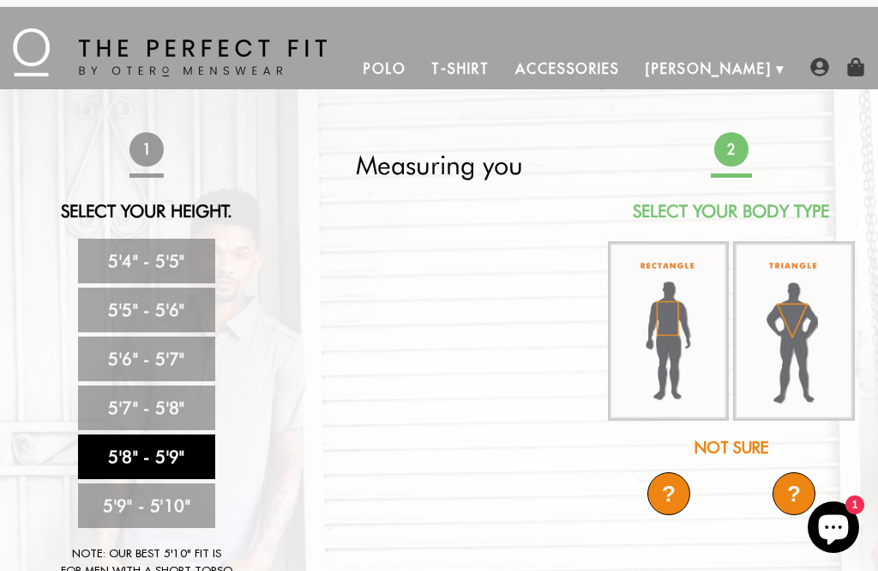
click at [724, 147] on span "2" at bounding box center [732, 149] width 34 height 34
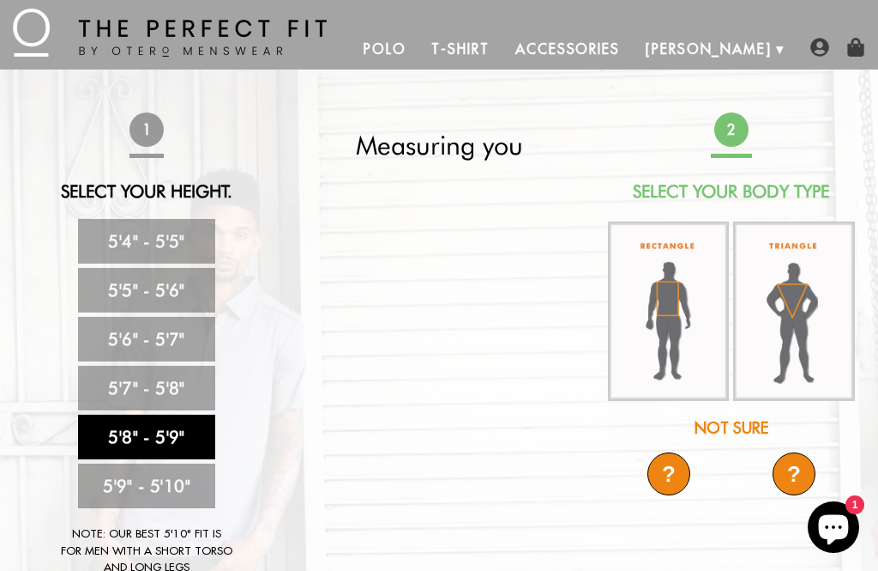
scroll to position [26, 0]
click at [679, 191] on h2 "Select Your Body Type" at bounding box center [732, 192] width 251 height 21
click at [716, 135] on span "2" at bounding box center [732, 130] width 34 height 34
click at [653, 304] on img at bounding box center [668, 311] width 121 height 180
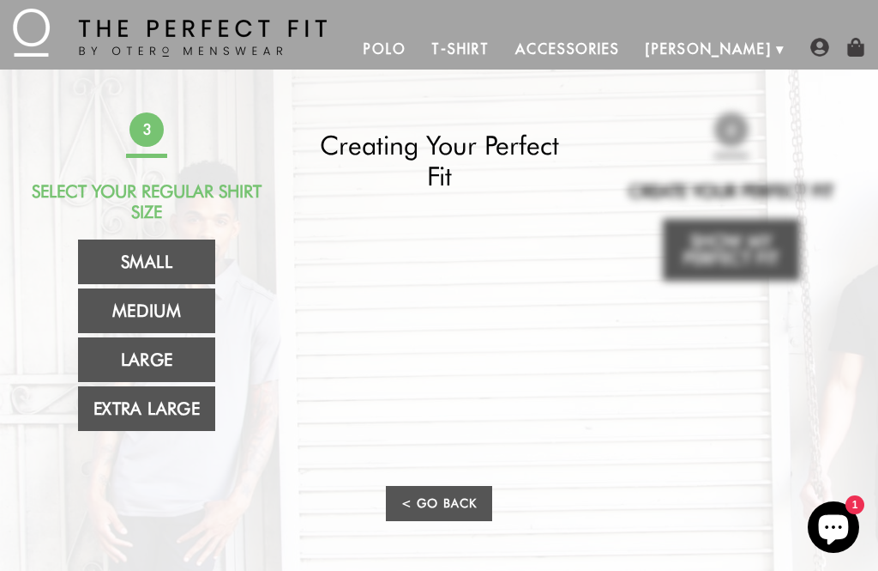
click at [437, 494] on link "< Go Back" at bounding box center [439, 503] width 106 height 35
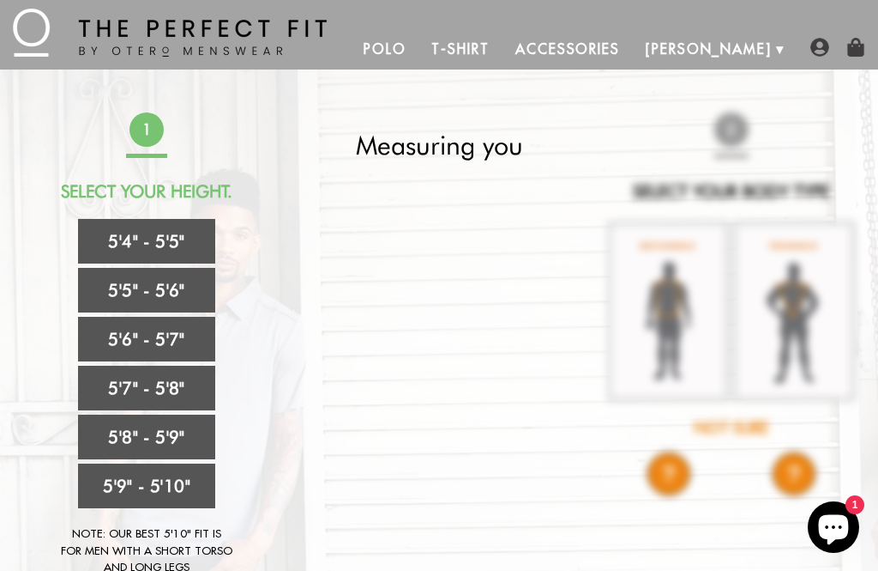
click at [112, 432] on link "5'8" - 5'9"" at bounding box center [146, 436] width 137 height 45
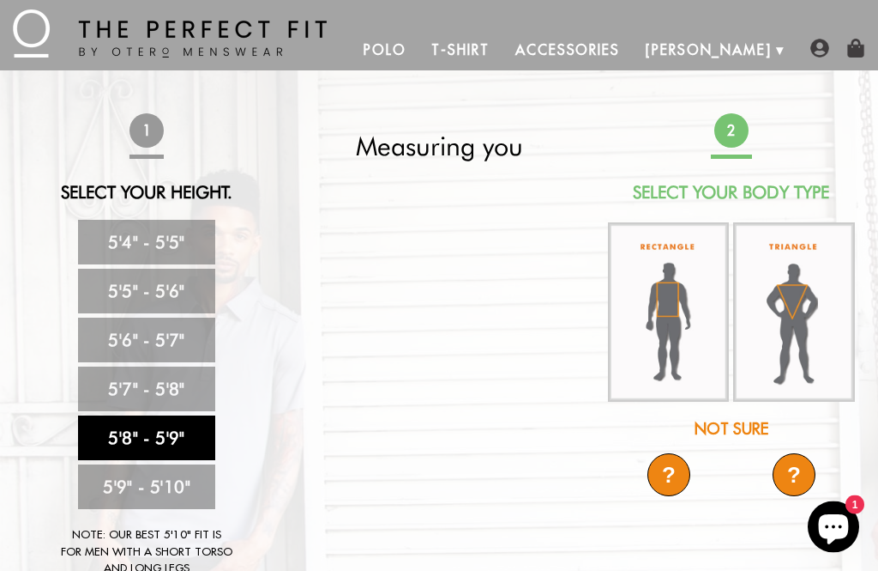
scroll to position [0, 0]
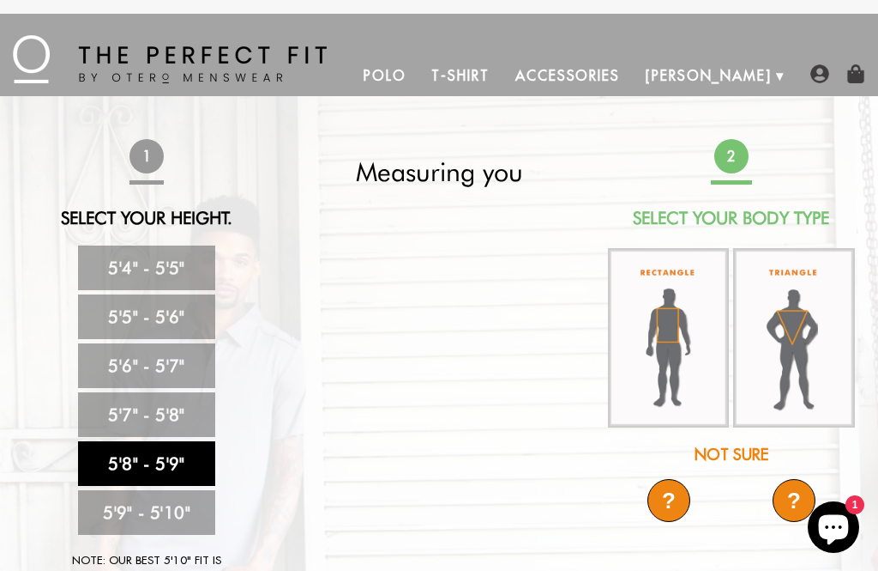
click at [654, 319] on img at bounding box center [668, 338] width 121 height 180
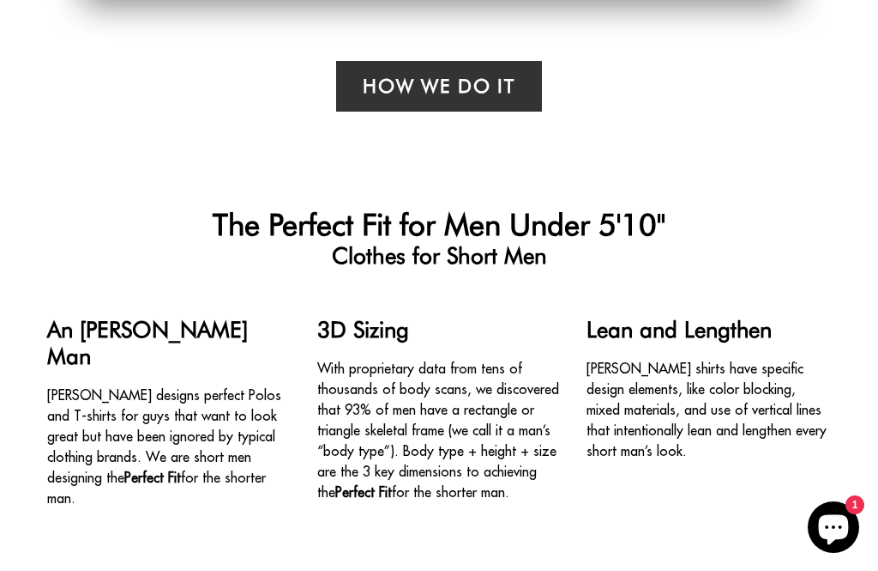
scroll to position [1178, 0]
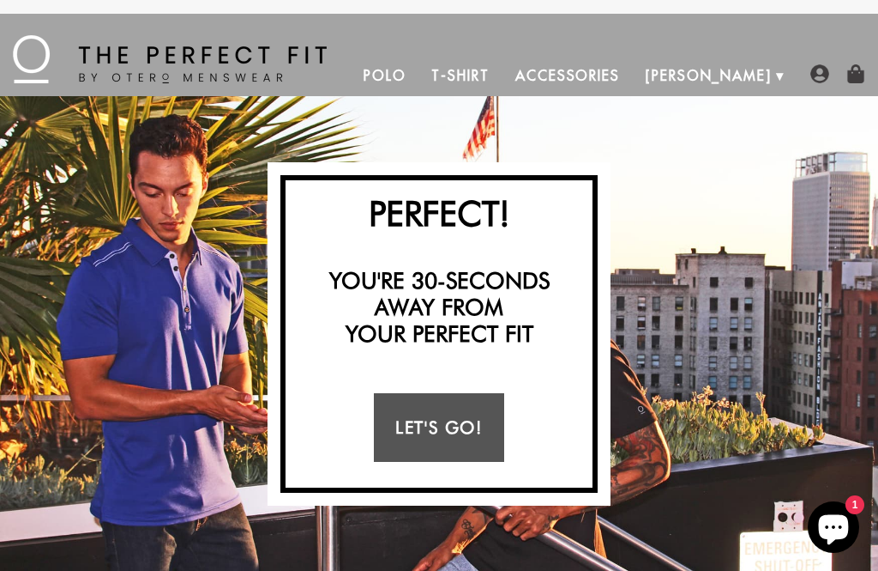
click at [379, 427] on link "Let's Go!" at bounding box center [439, 427] width 130 height 69
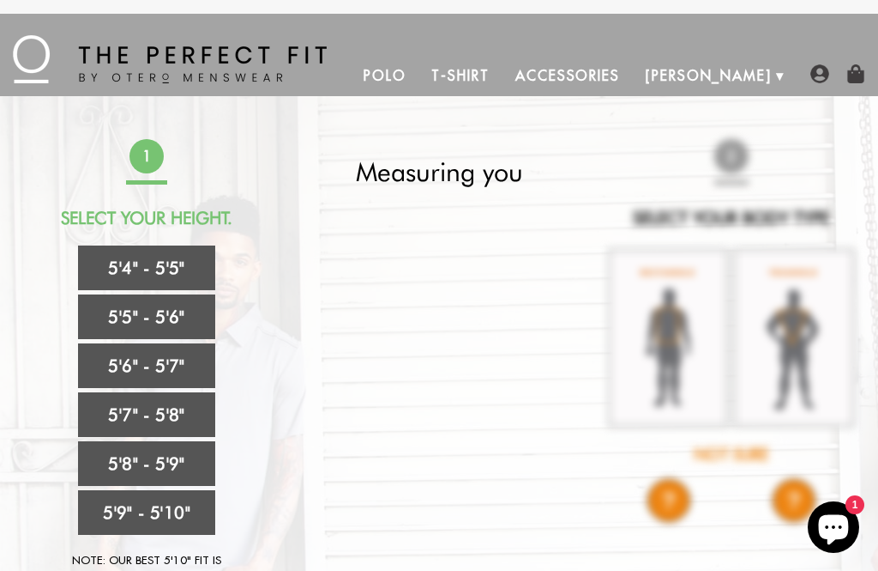
click at [96, 458] on link "5'8" - 5'9"" at bounding box center [146, 463] width 137 height 45
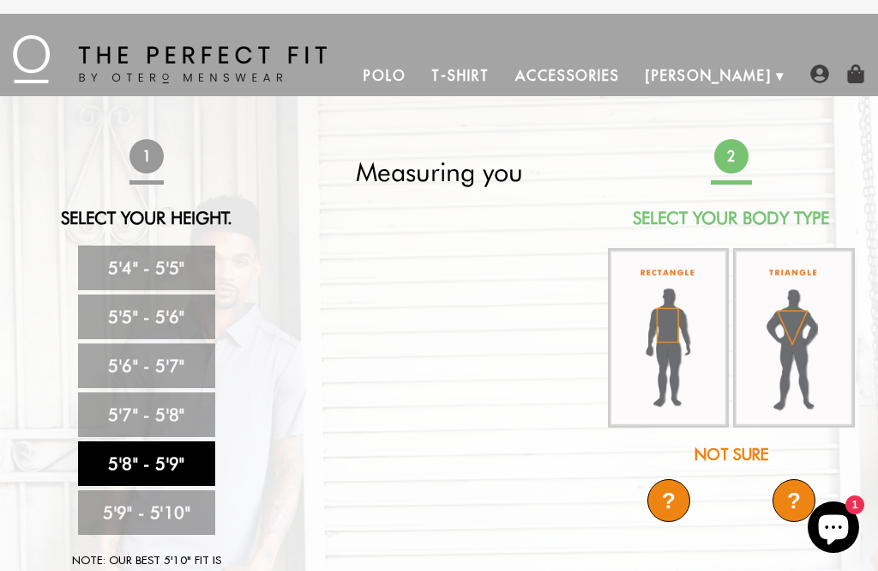
click at [657, 336] on img at bounding box center [668, 338] width 121 height 180
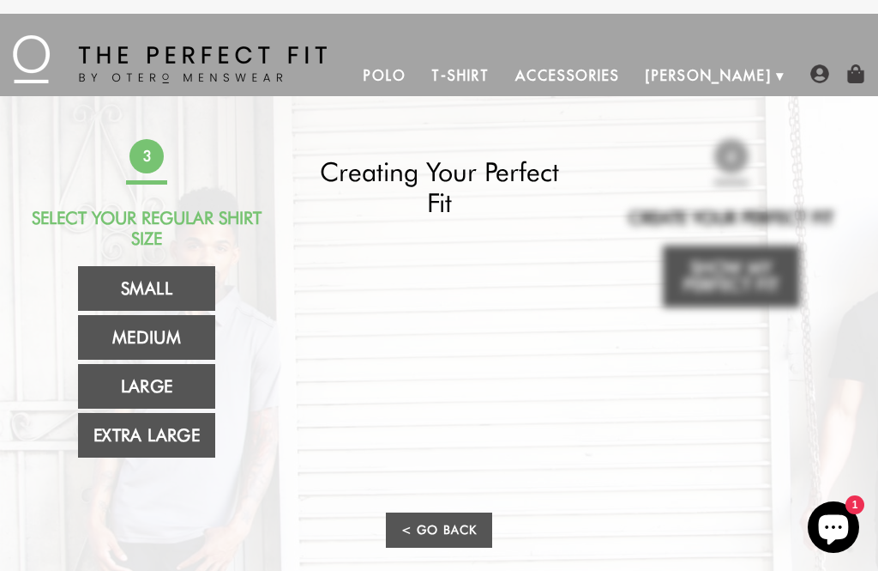
click at [414, 522] on link "< Go Back" at bounding box center [439, 529] width 106 height 35
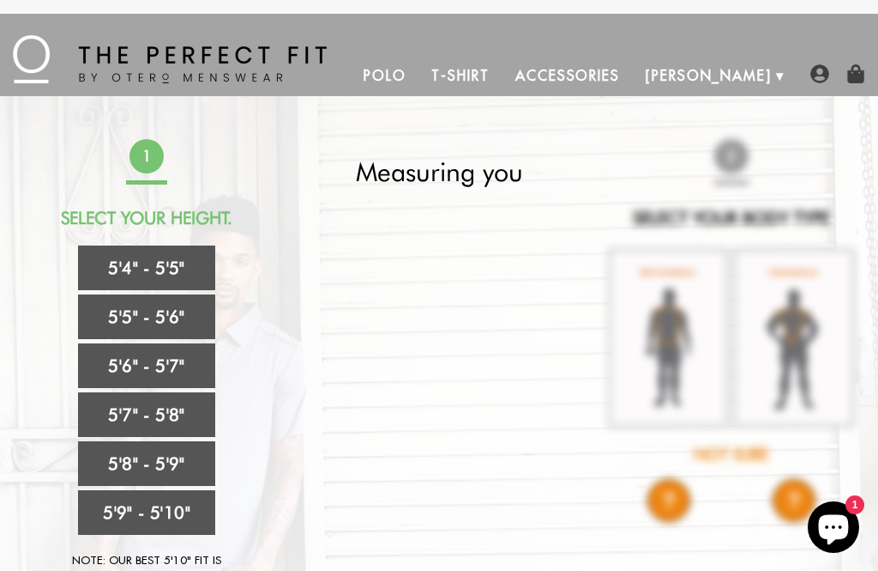
click at [125, 459] on link "5'8" - 5'9"" at bounding box center [146, 463] width 137 height 45
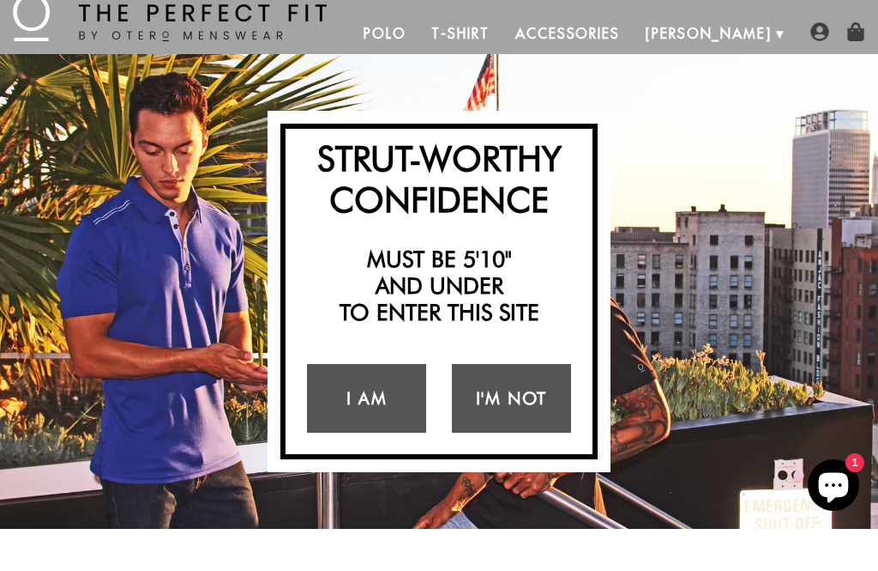
scroll to position [42, 0]
click at [367, 397] on link "I Am" at bounding box center [366, 398] width 119 height 69
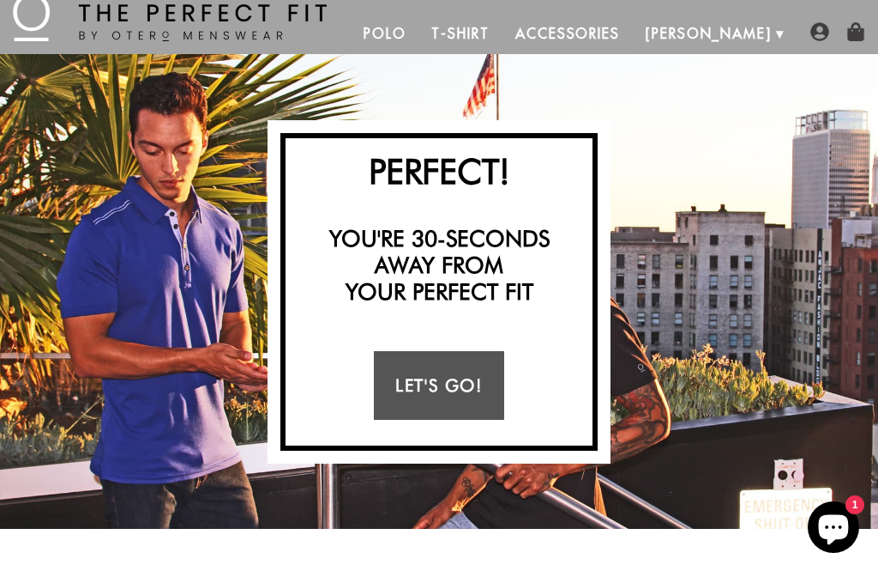
click at [432, 381] on link "Let's Go!" at bounding box center [439, 385] width 130 height 69
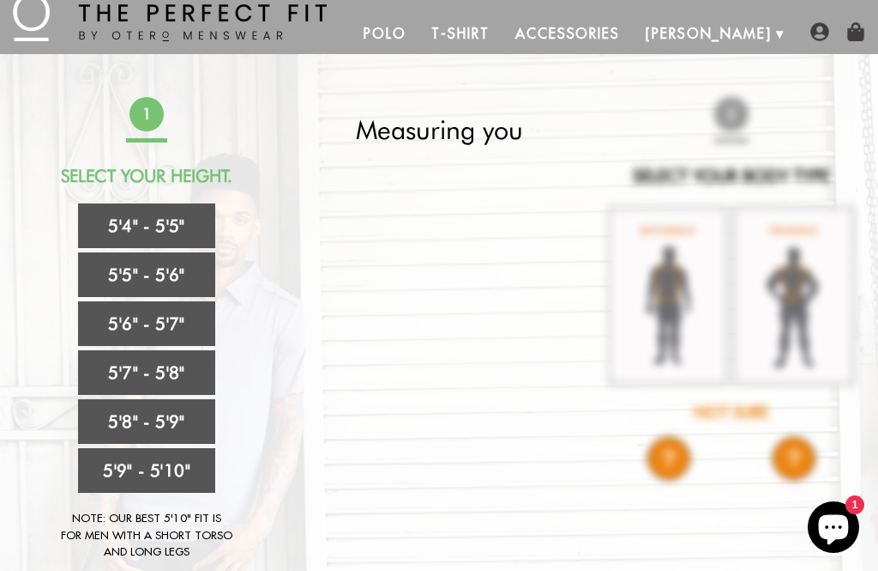
click at [95, 416] on link "5'8" - 5'9"" at bounding box center [146, 421] width 137 height 45
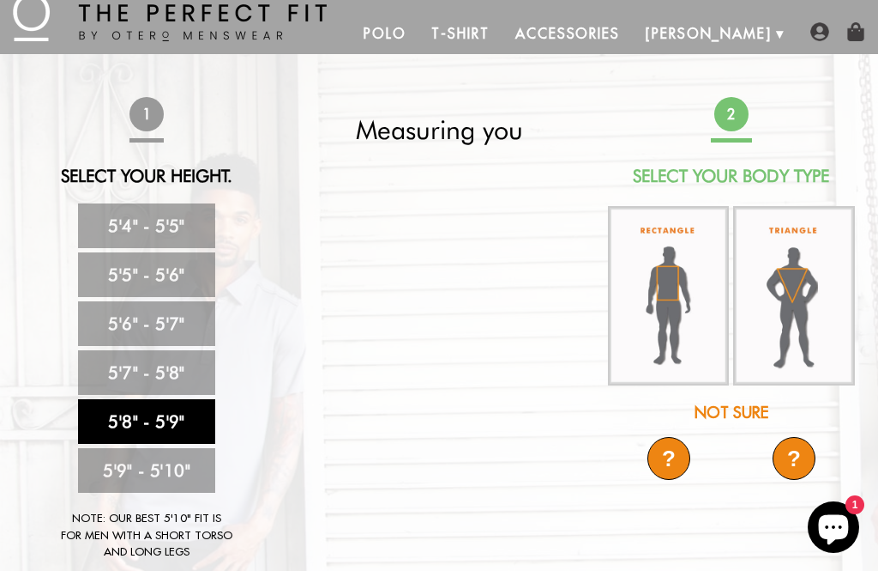
click at [120, 419] on link "5'8" - 5'9"" at bounding box center [146, 421] width 137 height 45
click at [655, 297] on img at bounding box center [668, 296] width 121 height 180
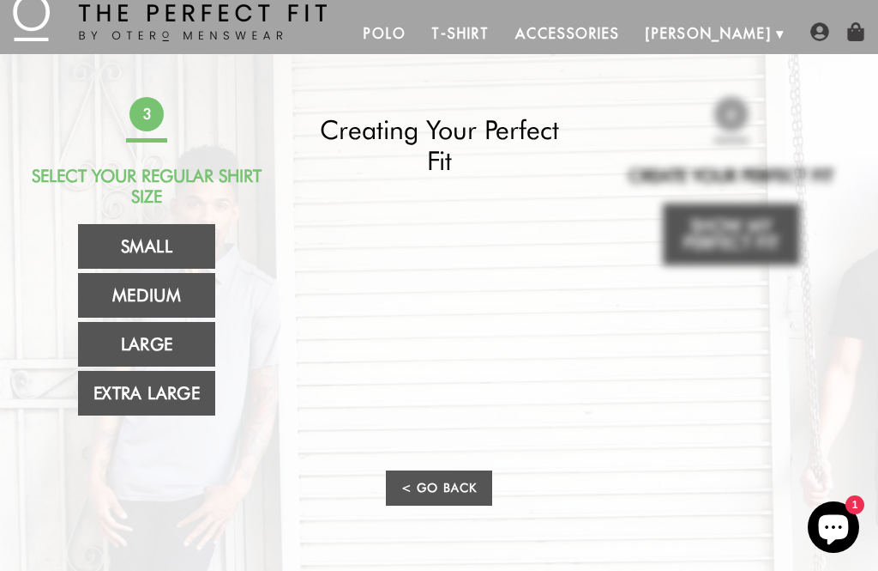
click at [108, 291] on link "Medium" at bounding box center [146, 295] width 137 height 45
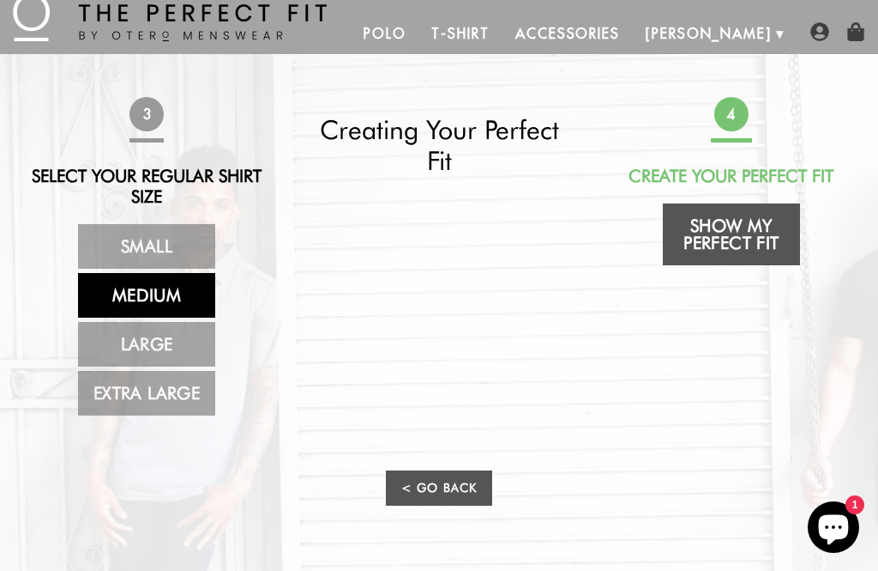
click at [693, 225] on link "Show My Perfect Fit" at bounding box center [731, 234] width 137 height 62
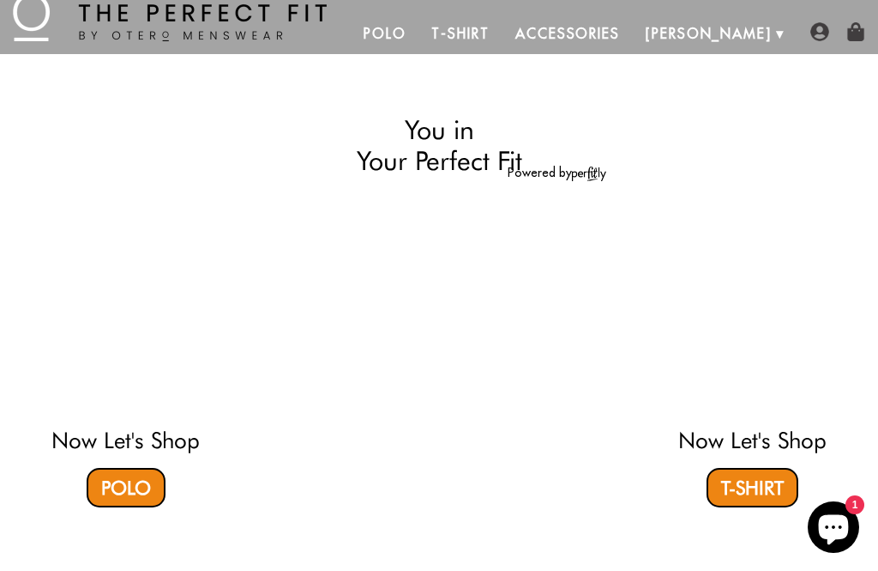
select select "58-59"
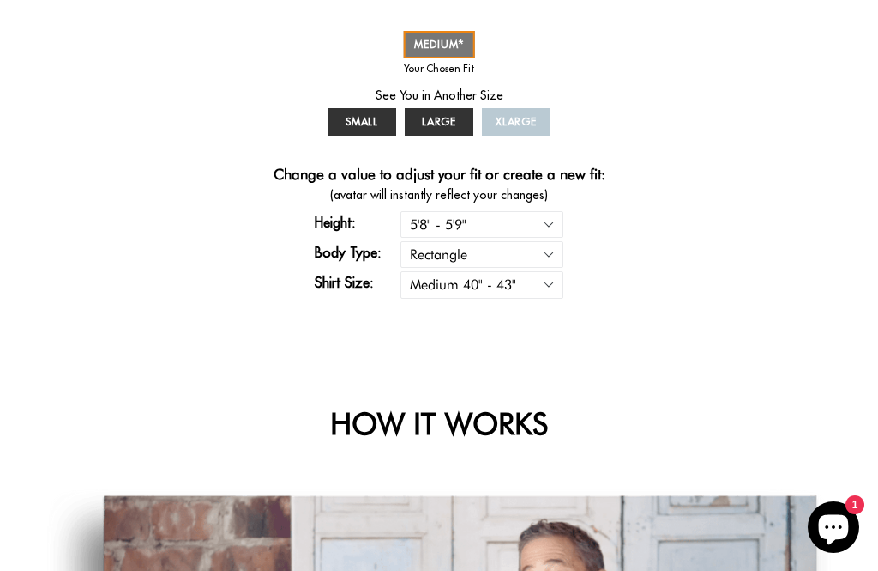
scroll to position [649, 0]
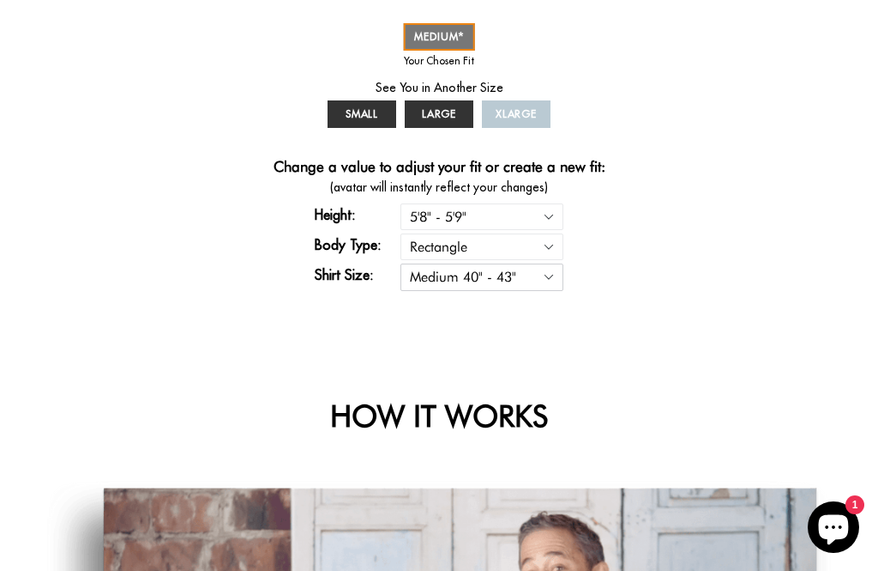
click at [538, 290] on select "Small 36" - 39" Medium 40" - 43" Large 44" - 47" Extra Large 48" - 50"" at bounding box center [482, 276] width 163 height 27
select select "S"
select select "58-59"
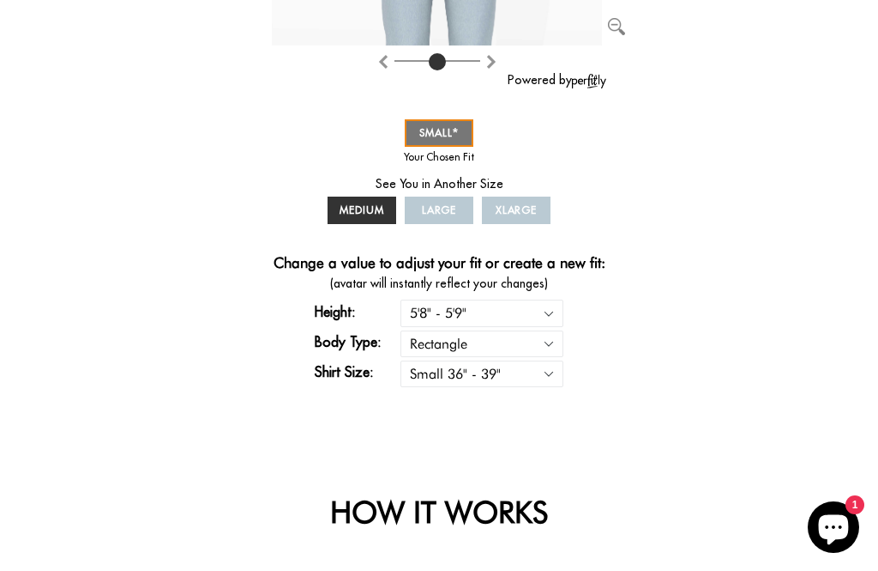
scroll to position [554, 0]
click at [435, 388] on select "Small 36" - 39" Medium 40" - 43" Large 44" - 47" Extra Large 48" - 50"" at bounding box center [482, 374] width 163 height 27
select select "M"
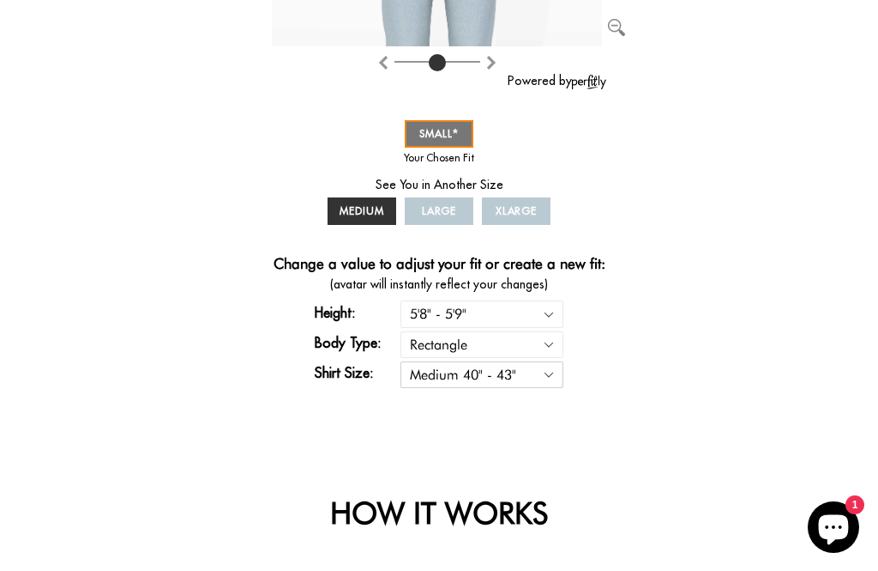
select select "58-59"
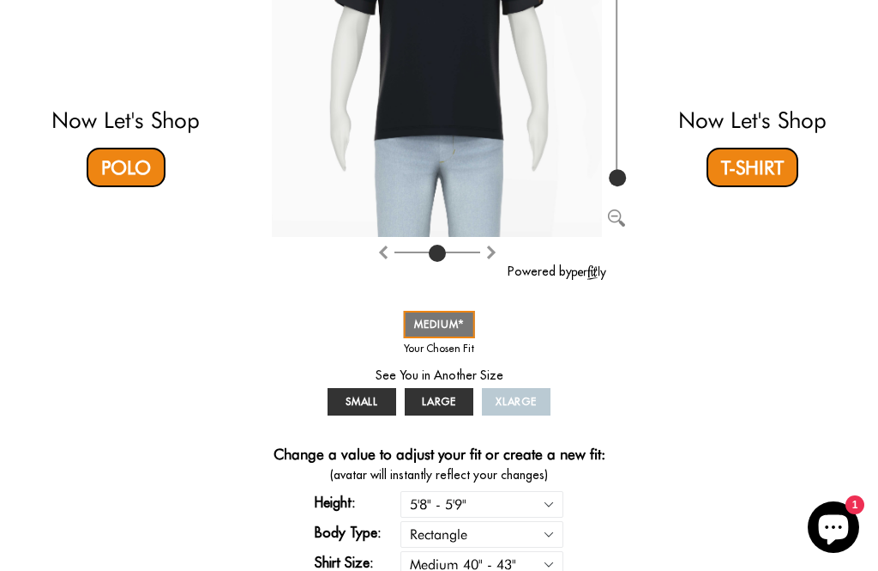
scroll to position [375, 0]
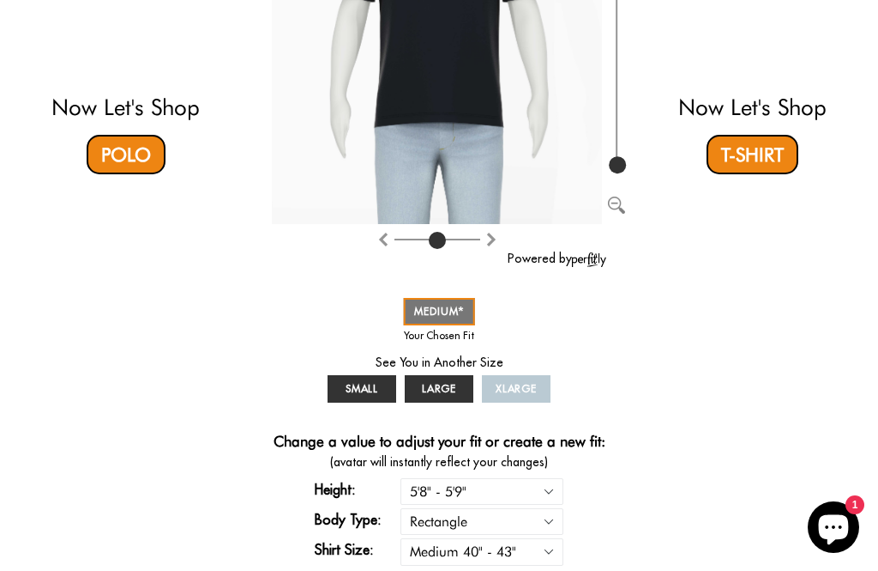
click at [428, 311] on span "MEDIUM" at bounding box center [439, 311] width 51 height 13
click at [496, 558] on select "Small 36" - 39" Medium 40" - 43" Large 44" - 47" Extra Large 48" - 50"" at bounding box center [482, 551] width 163 height 27
select select "S"
select select "58-59"
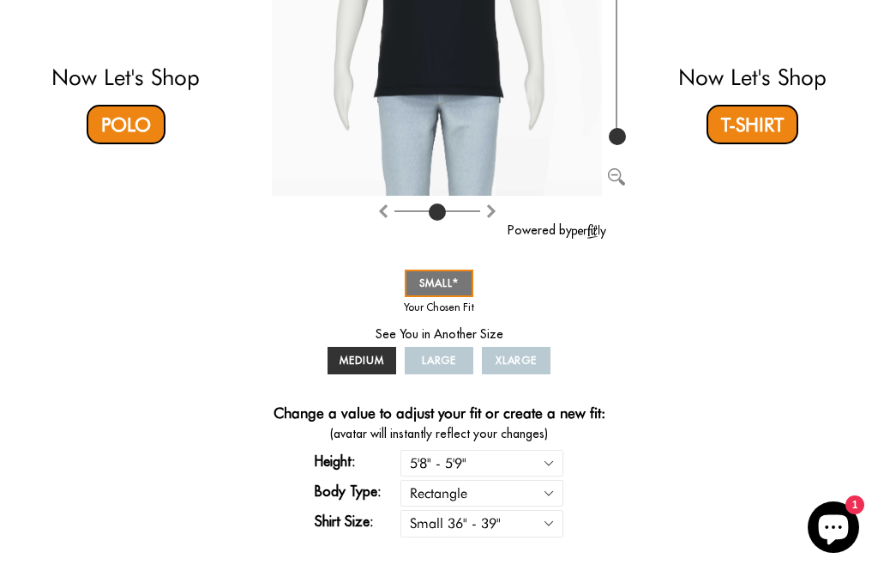
scroll to position [426, 0]
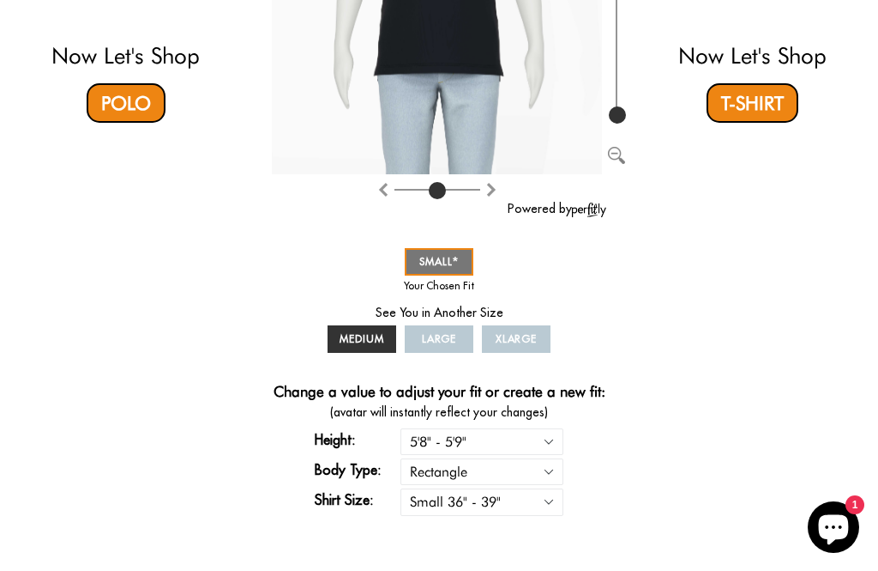
click at [347, 341] on span "MEDIUM" at bounding box center [362, 338] width 45 height 13
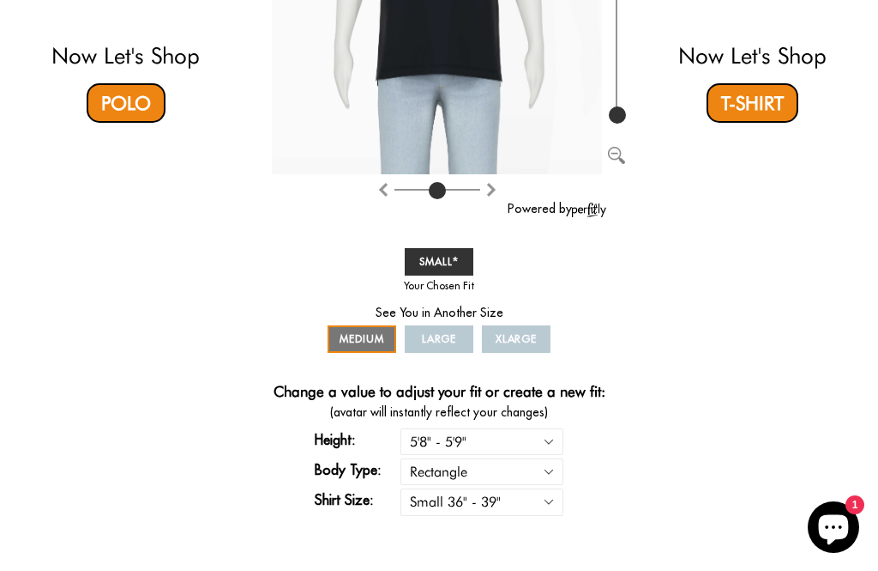
click at [359, 345] on span "MEDIUM" at bounding box center [362, 338] width 45 height 13
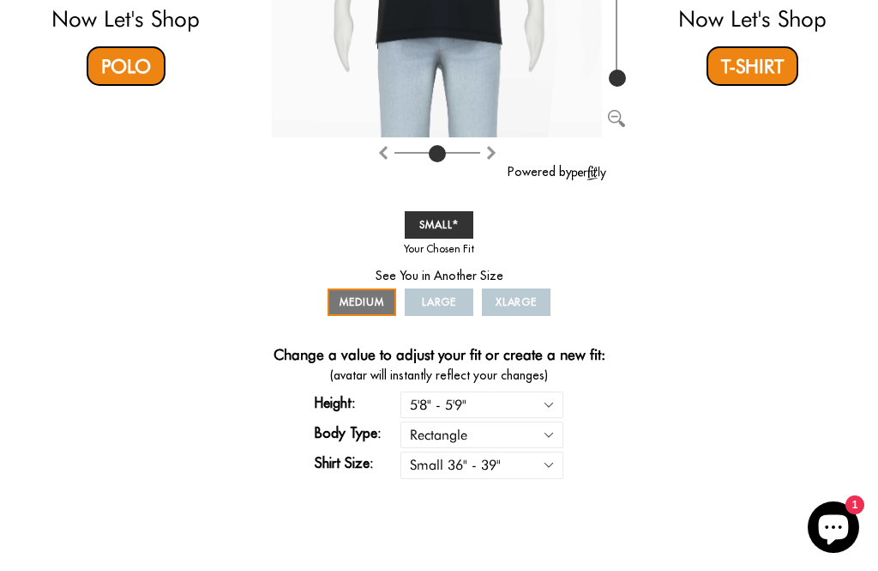
scroll to position [583, 0]
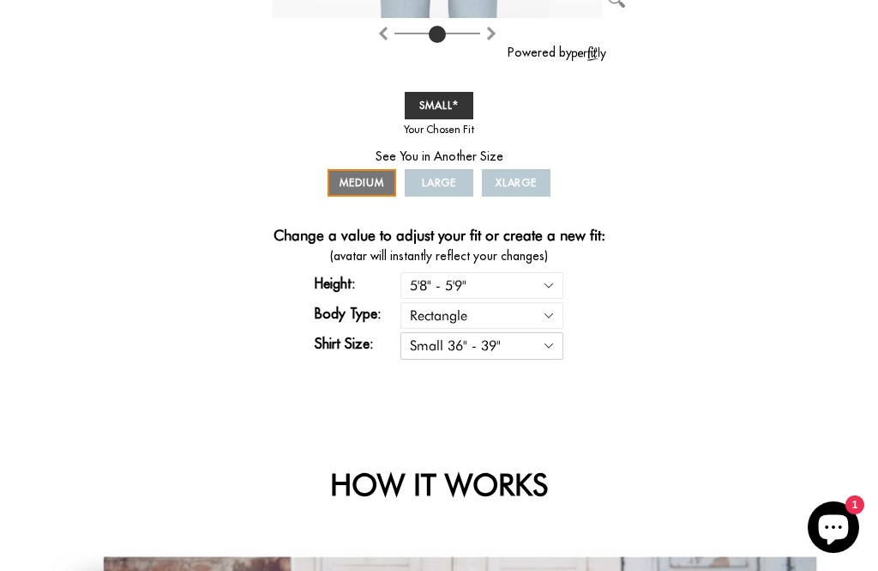
click at [548, 353] on select "Small 36" - 39" Medium 40" - 43" Large 44" - 47" Extra Large 48" - 50"" at bounding box center [482, 345] width 163 height 27
select select "M"
select select "58-59"
select select "M"
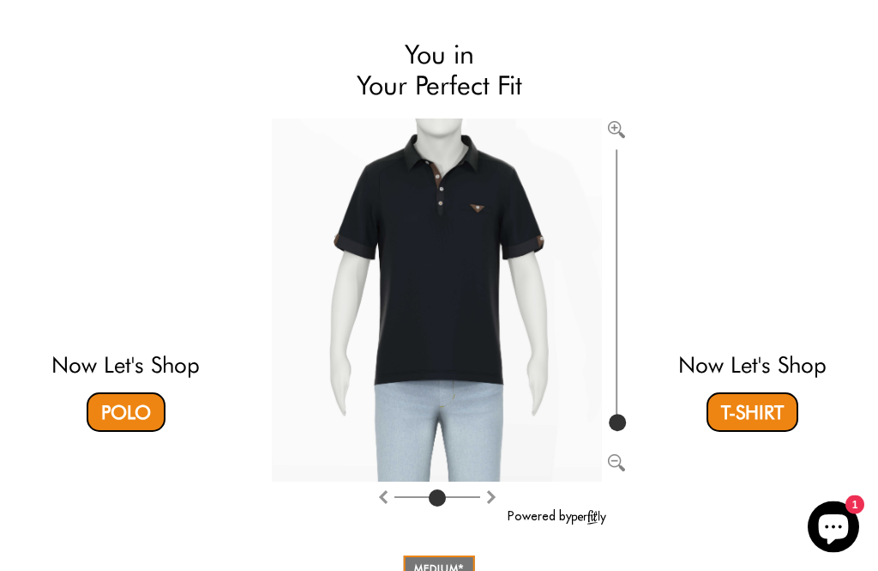
scroll to position [21, 0]
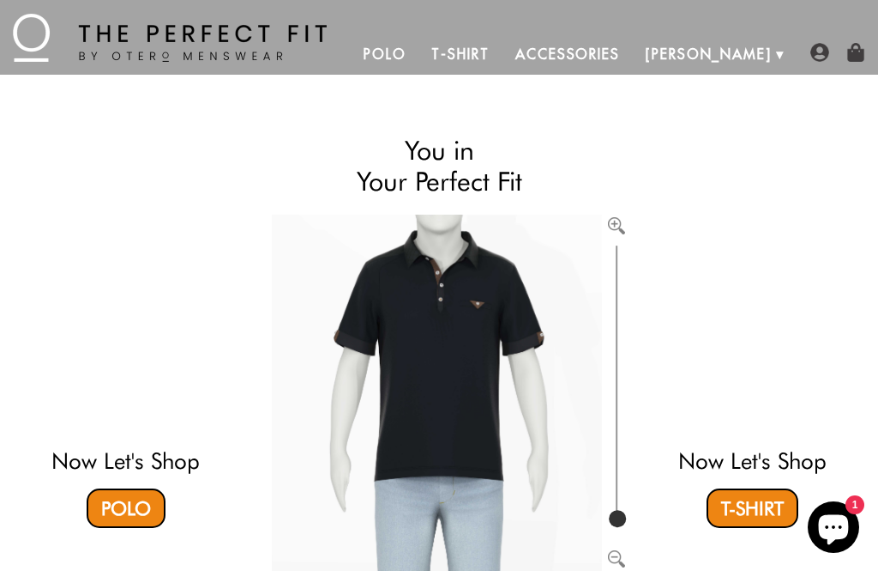
click at [128, 488] on link "Polo" at bounding box center [126, 507] width 79 height 39
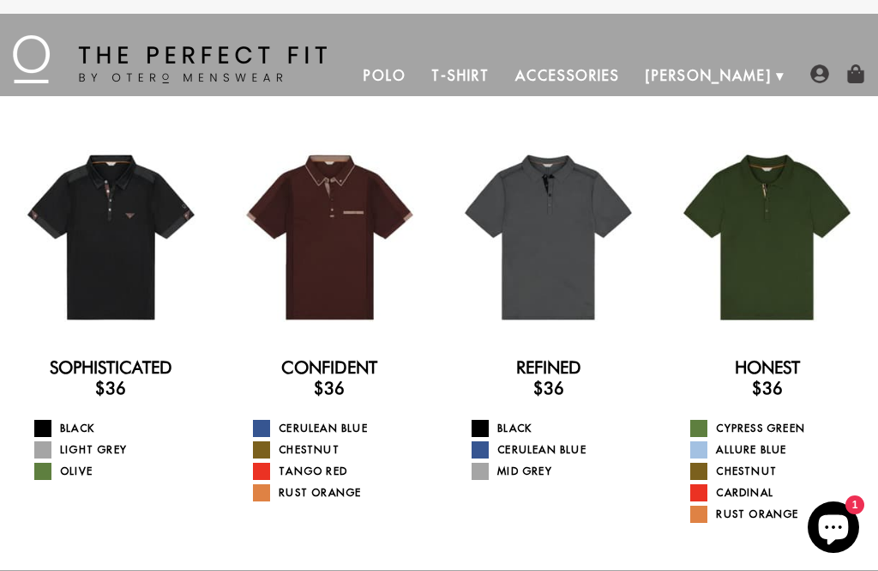
click at [554, 441] on link "Cerulean Blue" at bounding box center [559, 449] width 175 height 17
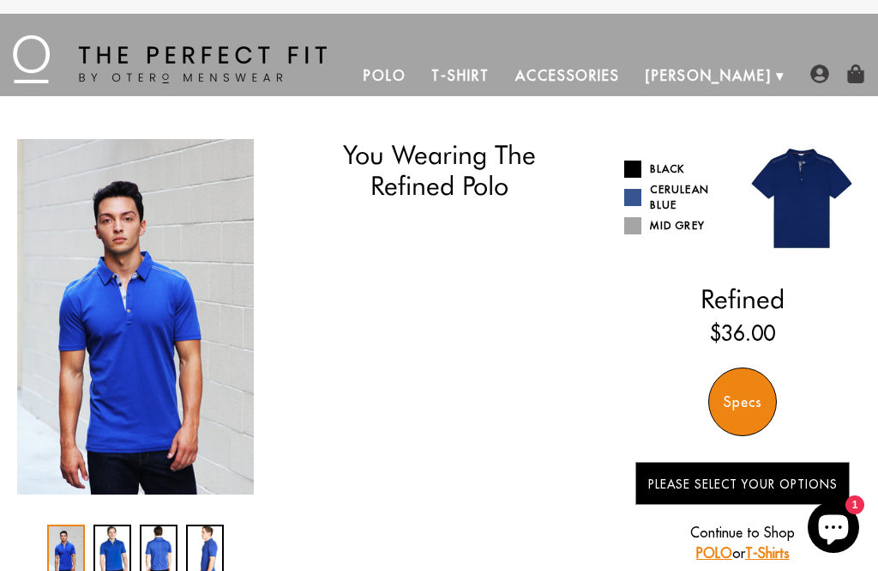
select select "58-59"
select select "M"
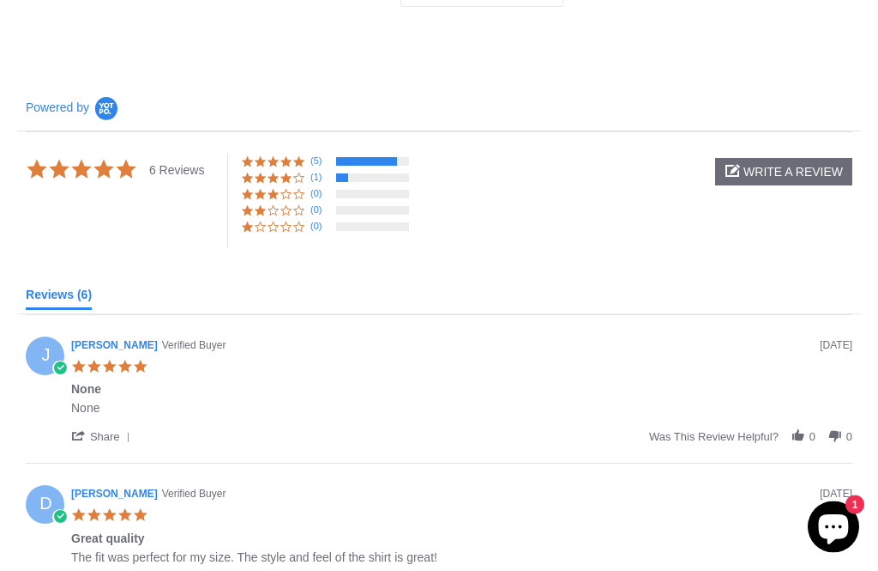
scroll to position [872, 0]
click at [273, 163] on span at bounding box center [273, 161] width 13 height 13
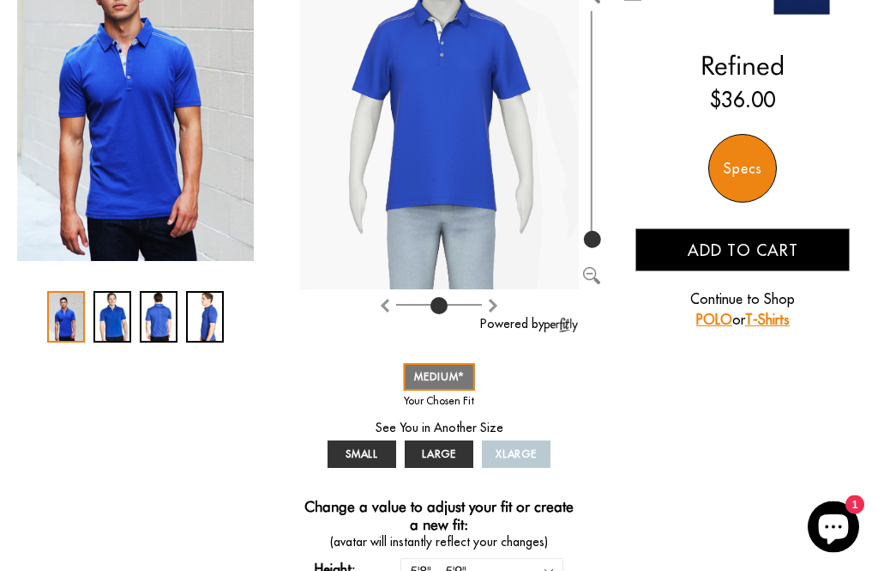
scroll to position [0, 0]
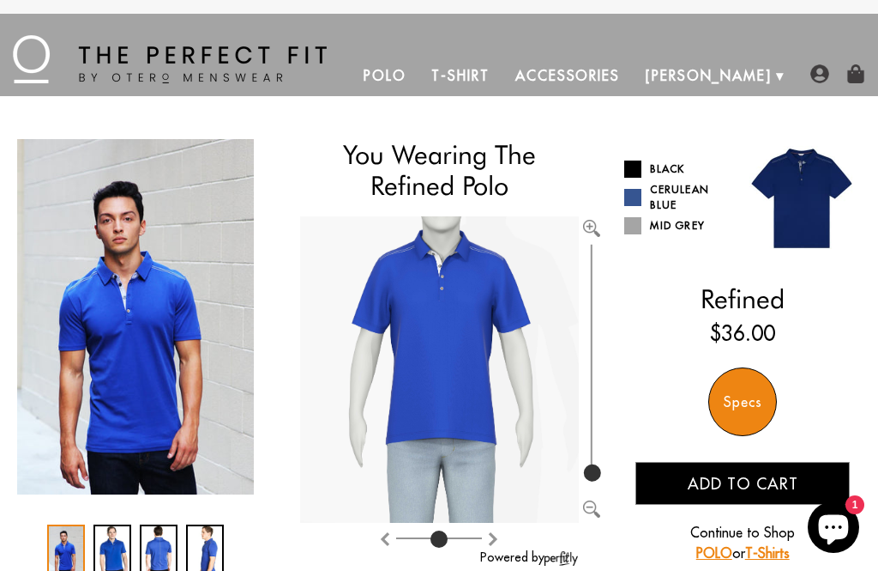
click at [613, 169] on div "You Wearing The Refined Polo You're only 3 questions away from your perfect fit…" at bounding box center [439, 517] width 844 height 756
click at [634, 177] on span at bounding box center [633, 168] width 17 height 17
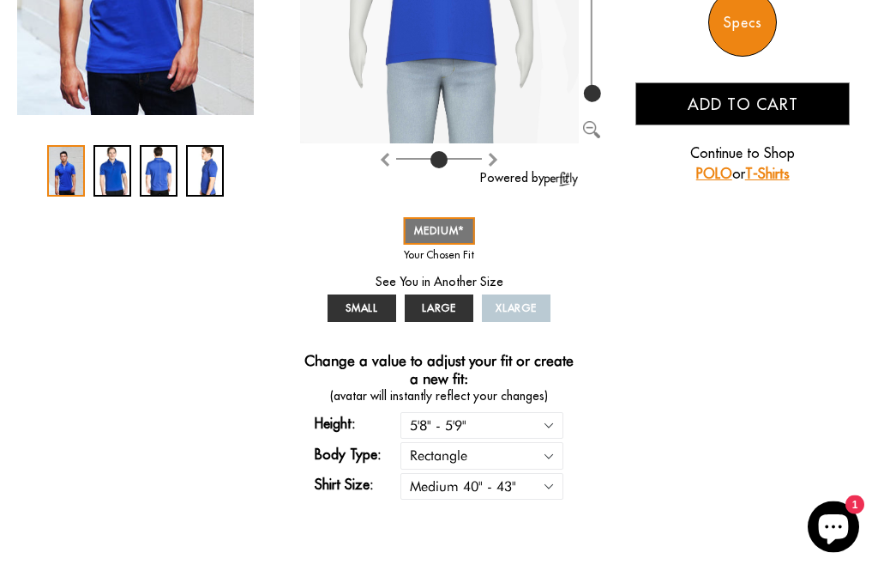
scroll to position [379, 0]
click at [537, 484] on select "Small 36" - 39" Medium 40" - 43" Large 44" - 47" Extra Large 48" - 50"" at bounding box center [482, 486] width 163 height 27
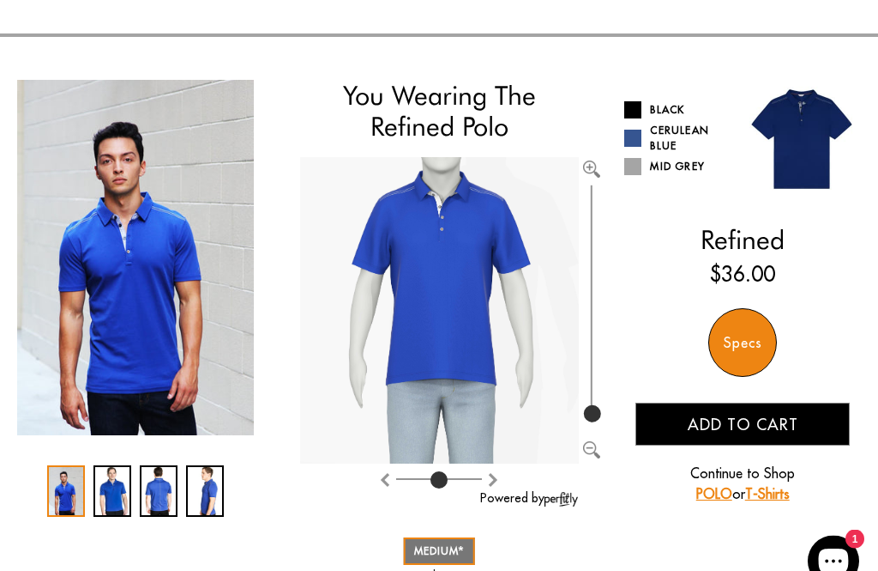
scroll to position [0, 0]
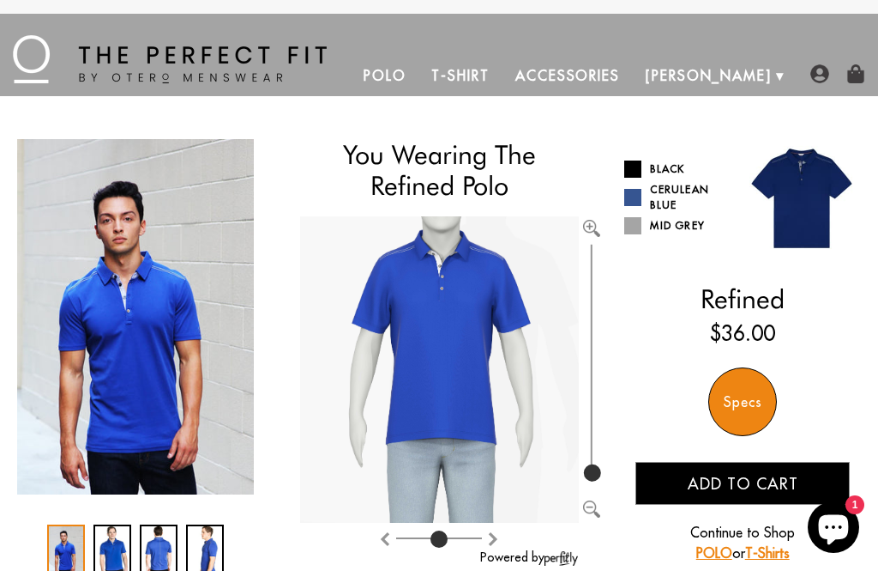
click at [420, 76] on link "Polo" at bounding box center [385, 75] width 69 height 41
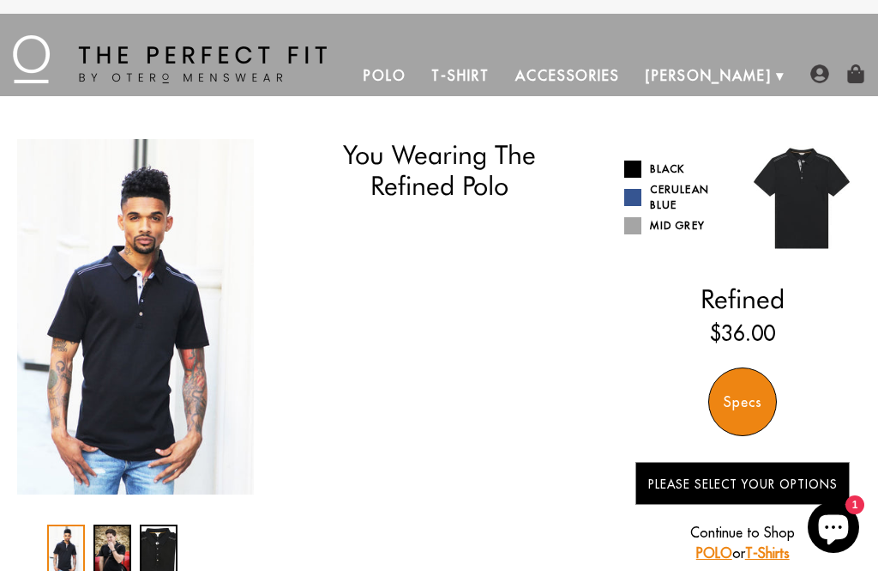
select select "58-59"
select select "M"
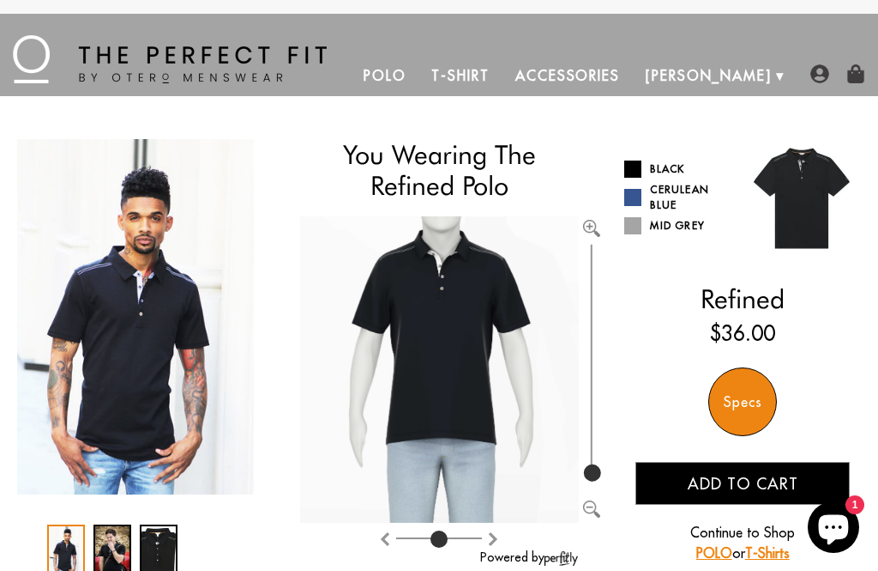
click at [107, 275] on img "1 / 3" at bounding box center [135, 316] width 237 height 355
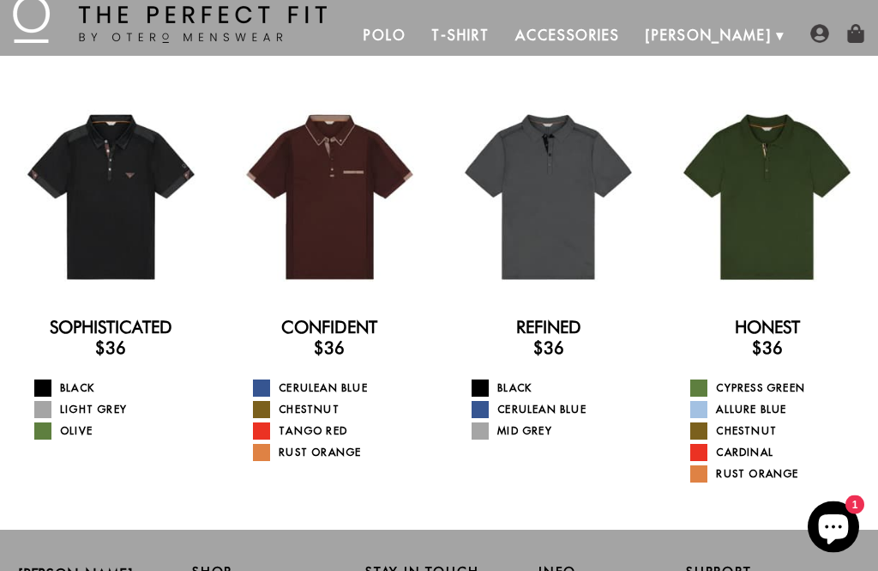
scroll to position [38, 0]
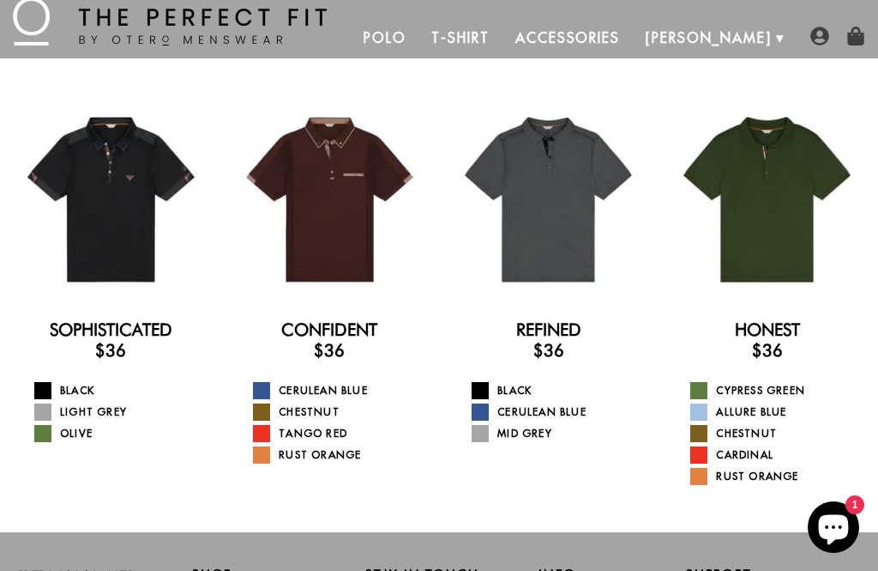
click at [104, 210] on div at bounding box center [111, 199] width 196 height 196
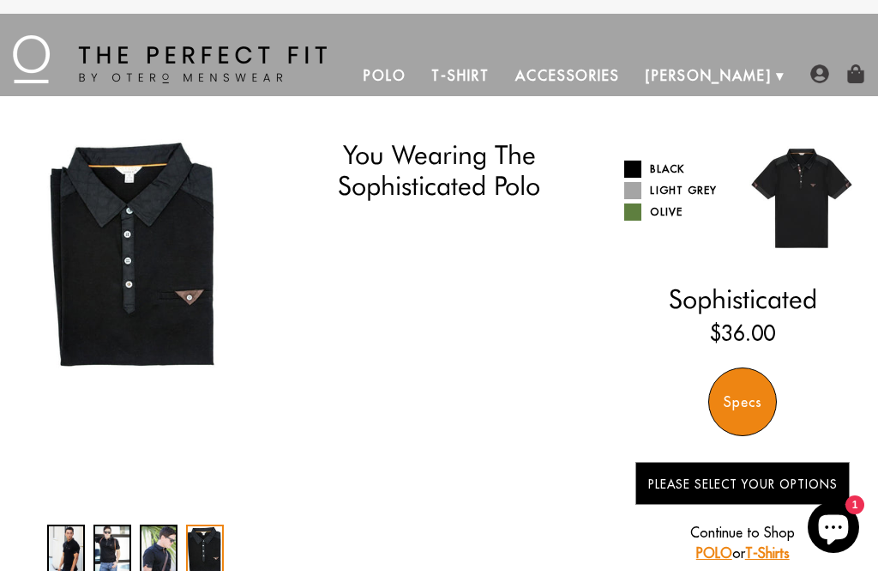
select select "58-59"
select select "M"
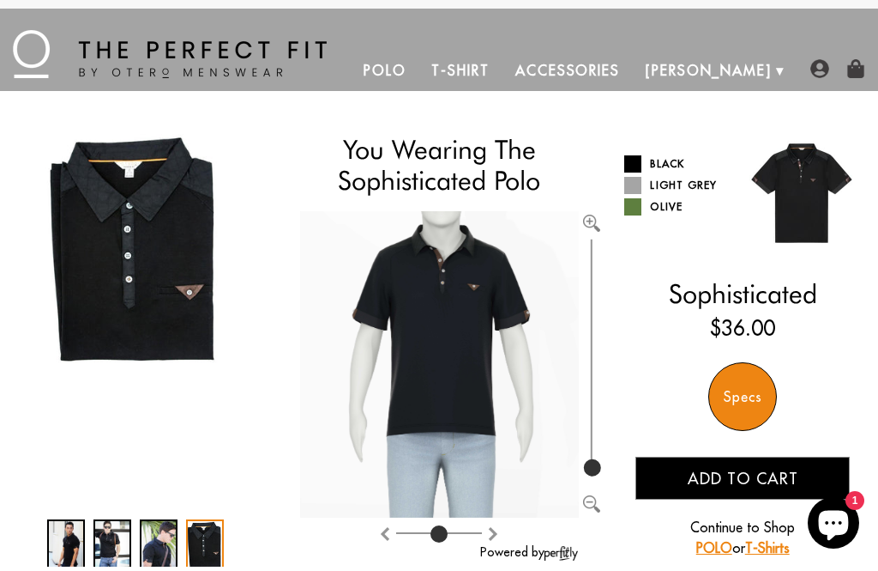
scroll to position [6, 0]
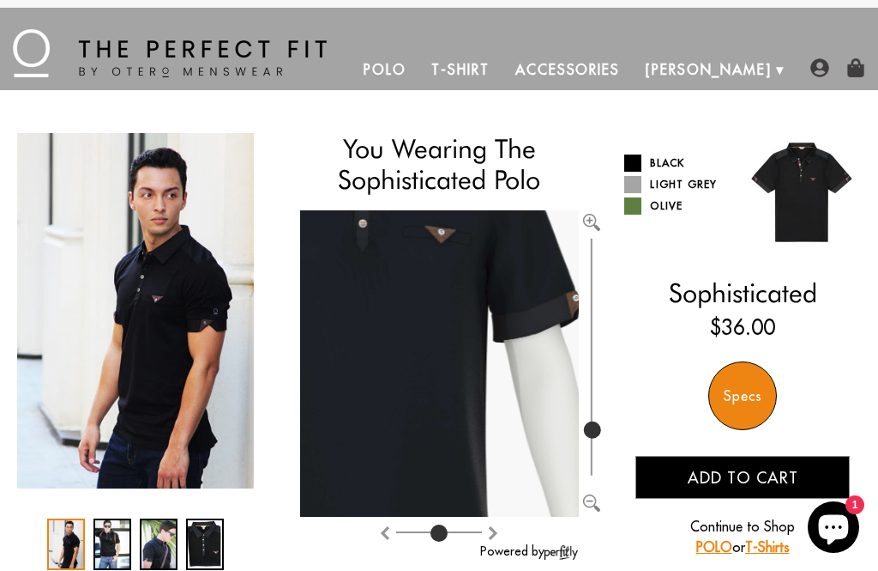
click at [162, 278] on img "1 / 4" at bounding box center [135, 310] width 237 height 355
click at [184, 268] on img "1 / 4" at bounding box center [135, 310] width 237 height 355
click at [210, 314] on img "1 / 4" at bounding box center [135, 310] width 237 height 355
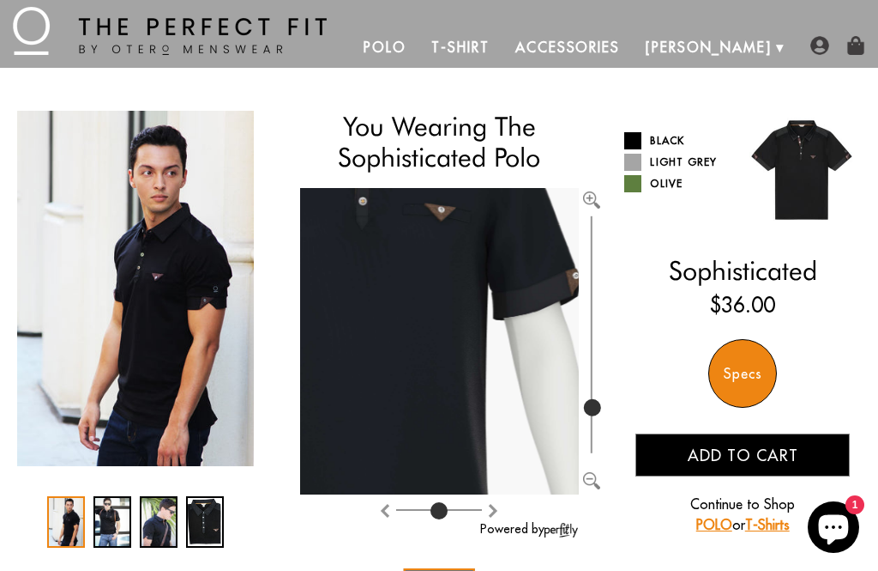
type input "100"
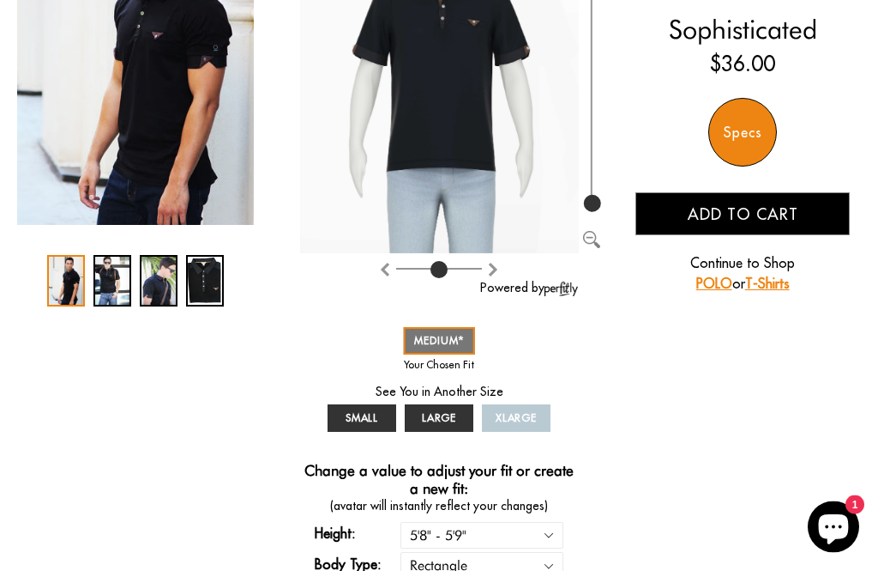
scroll to position [283, 0]
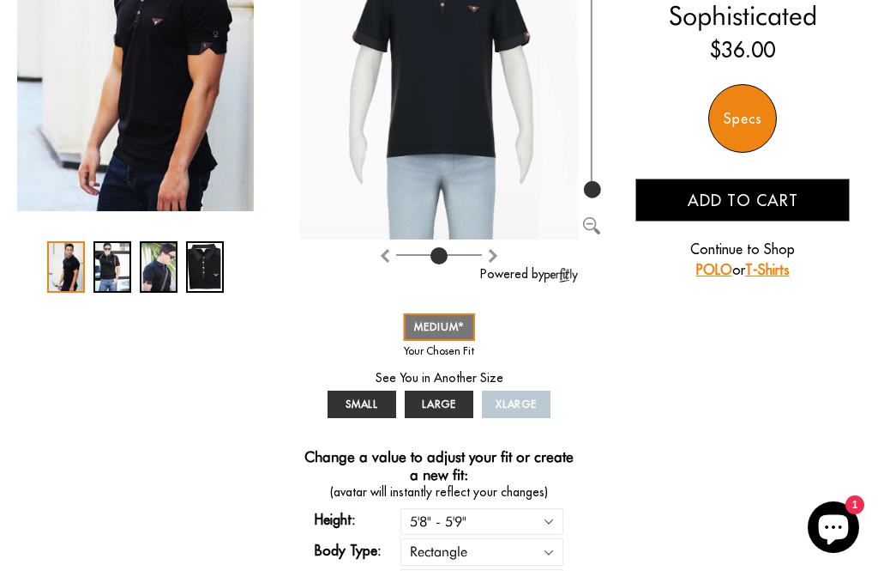
click at [59, 272] on div "1 / 4" at bounding box center [66, 266] width 38 height 51
click at [102, 265] on div "2 / 4" at bounding box center [113, 266] width 38 height 51
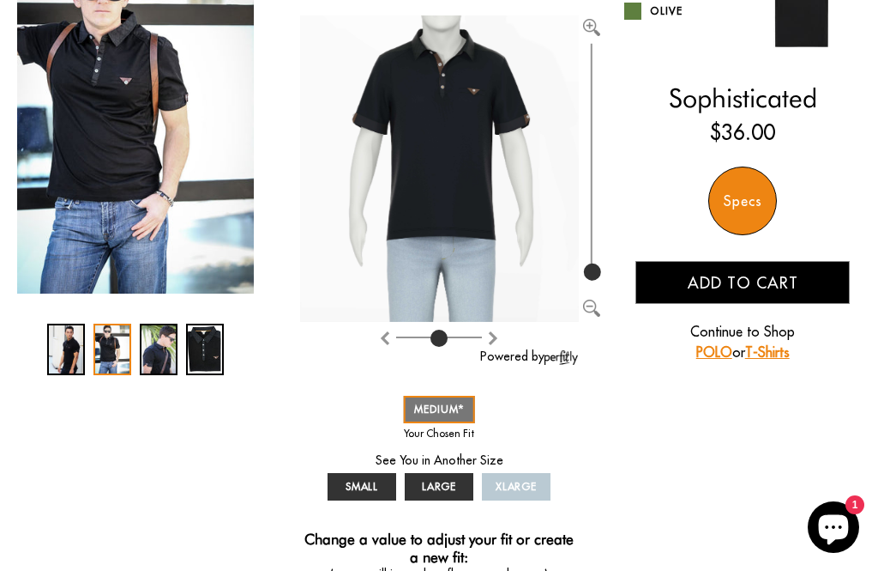
scroll to position [210, 0]
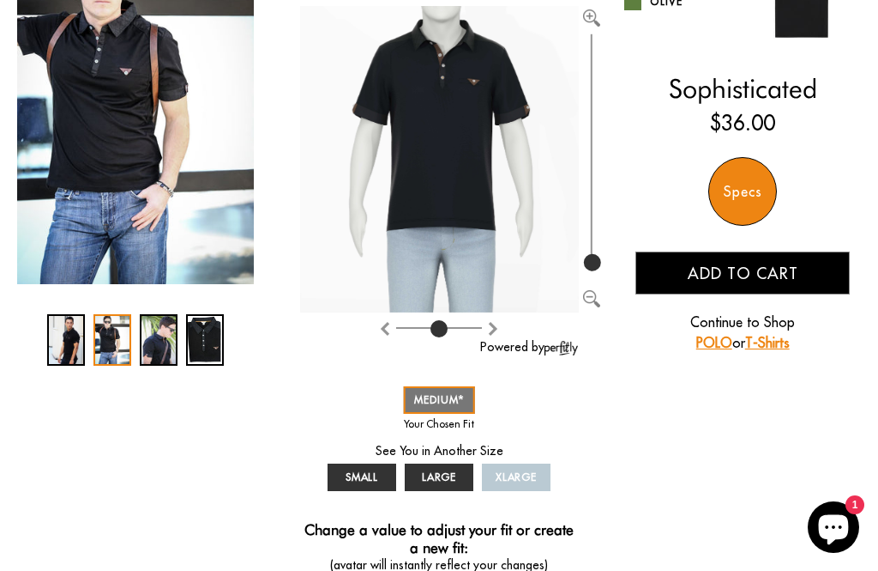
click at [139, 342] on div at bounding box center [135, 339] width 177 height 51
click at [154, 343] on div "3 / 4" at bounding box center [159, 339] width 38 height 51
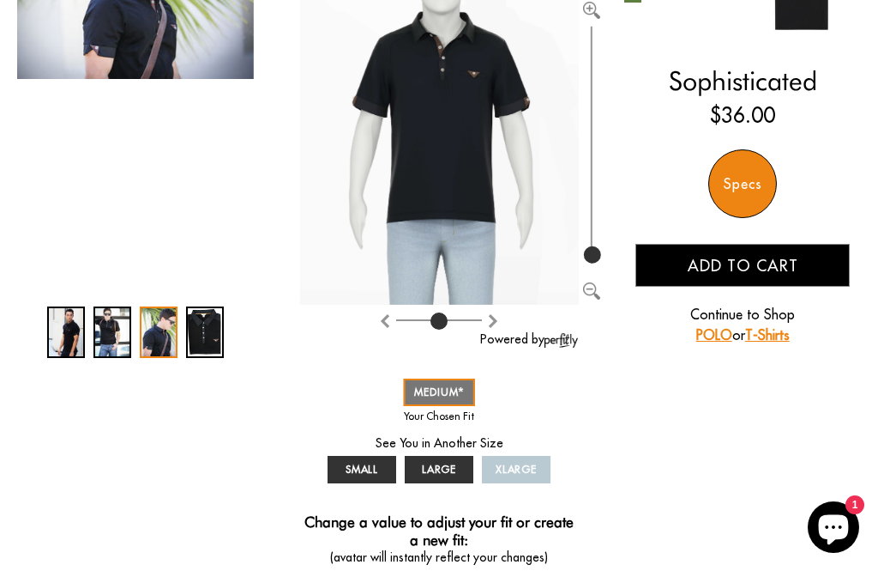
scroll to position [226, 0]
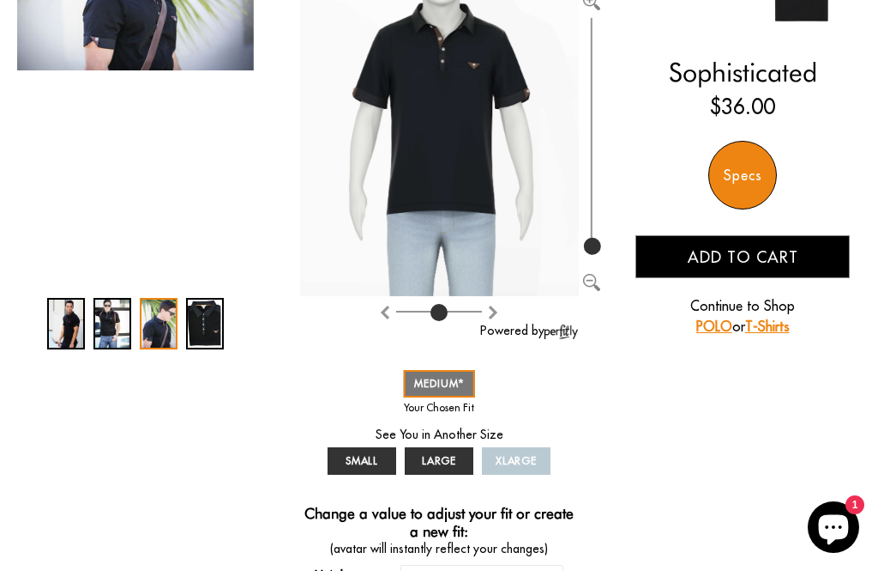
click at [194, 330] on div "4 / 4" at bounding box center [205, 323] width 38 height 51
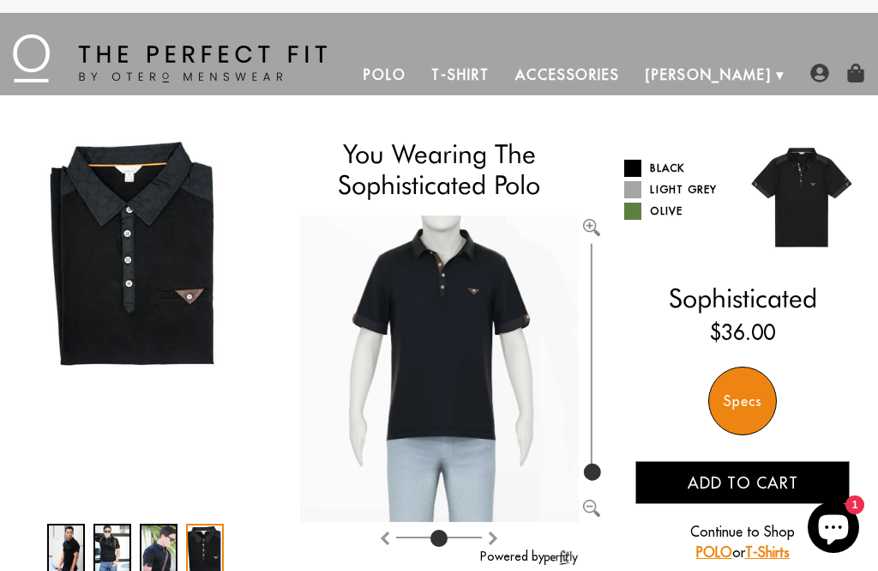
scroll to position [0, 0]
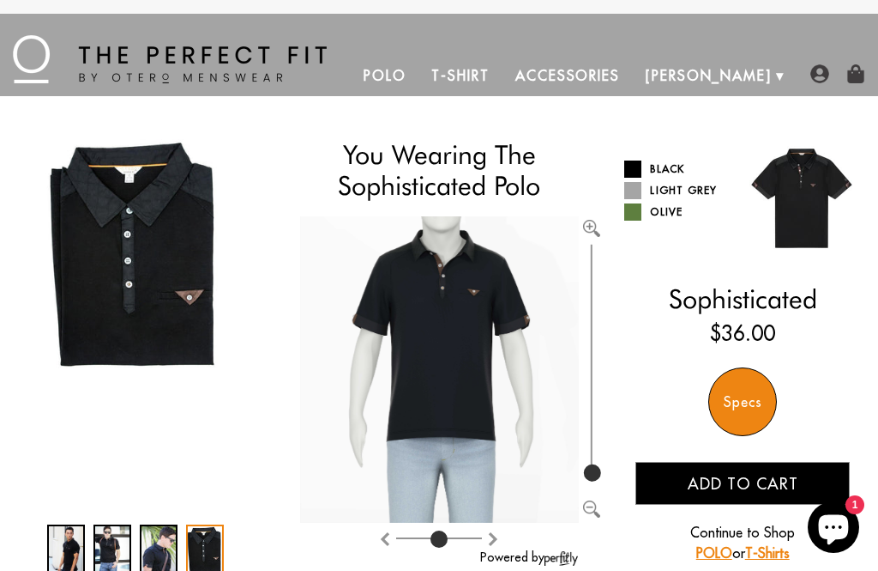
click at [502, 78] on link "T-Shirt" at bounding box center [460, 75] width 83 height 41
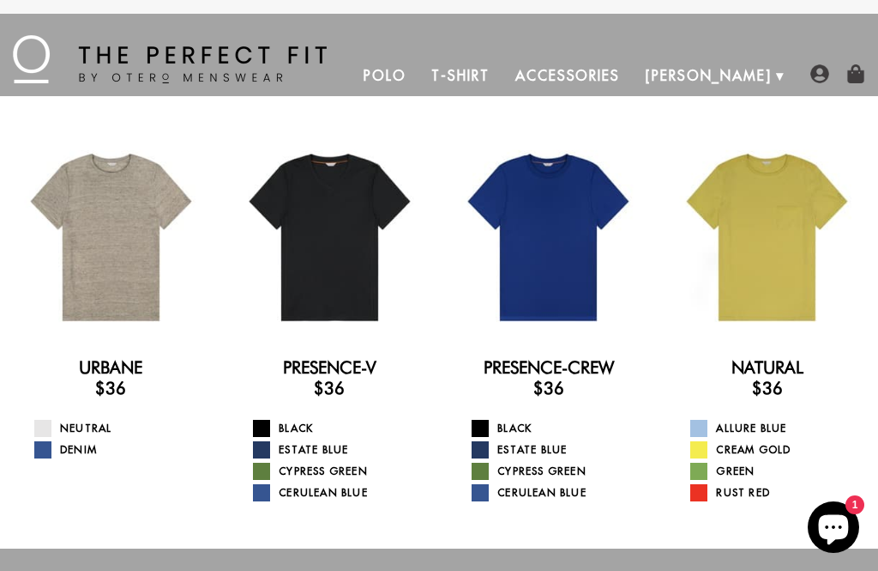
click at [420, 85] on link "Polo" at bounding box center [385, 75] width 69 height 41
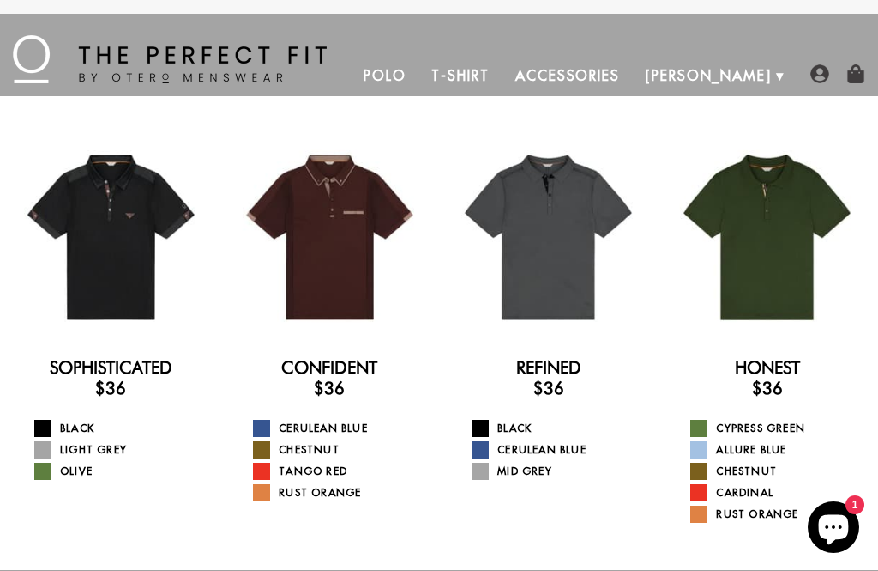
click at [695, 449] on span at bounding box center [699, 449] width 17 height 17
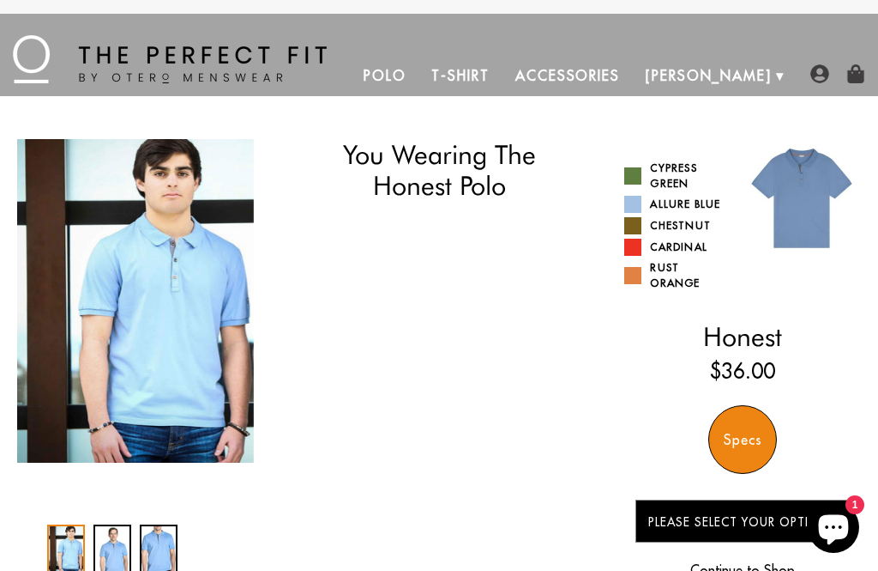
select select "58-59"
select select "M"
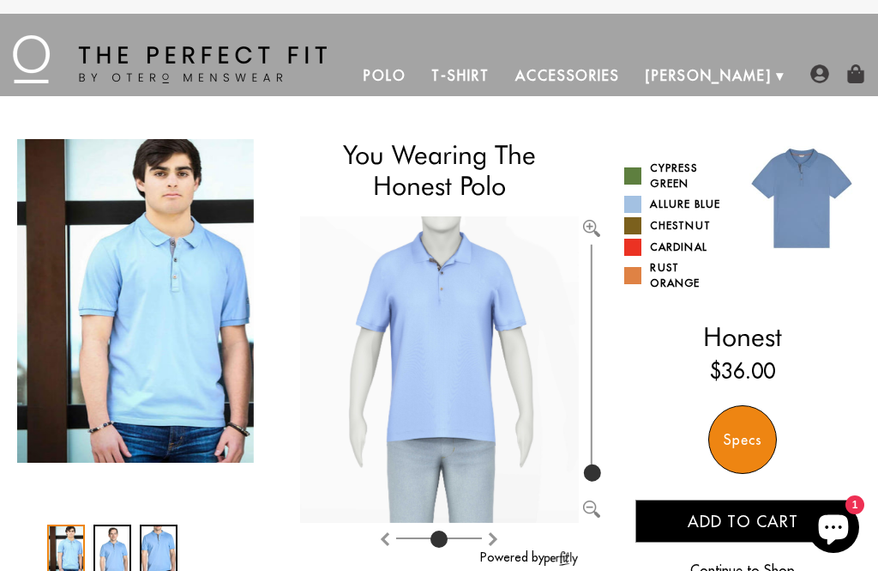
click at [625, 233] on span at bounding box center [633, 225] width 17 height 17
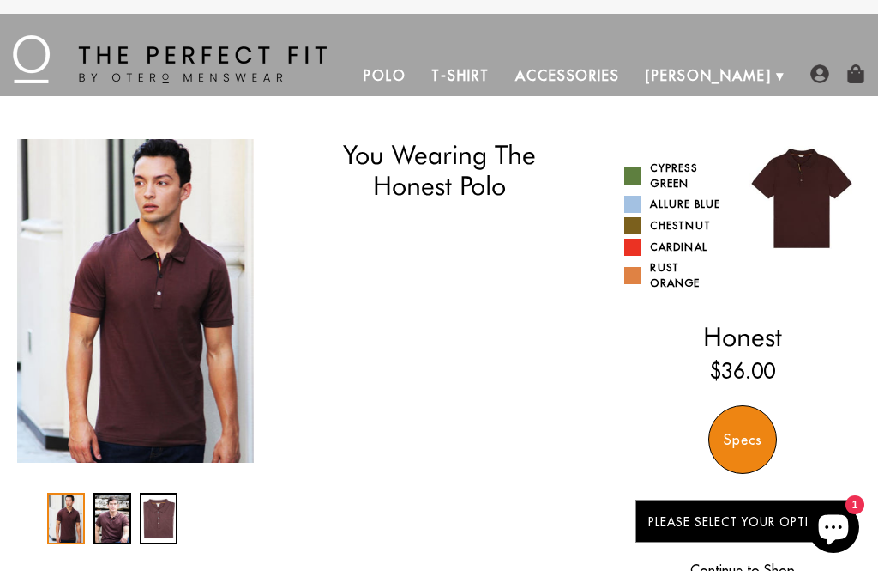
select select "58-59"
select select "M"
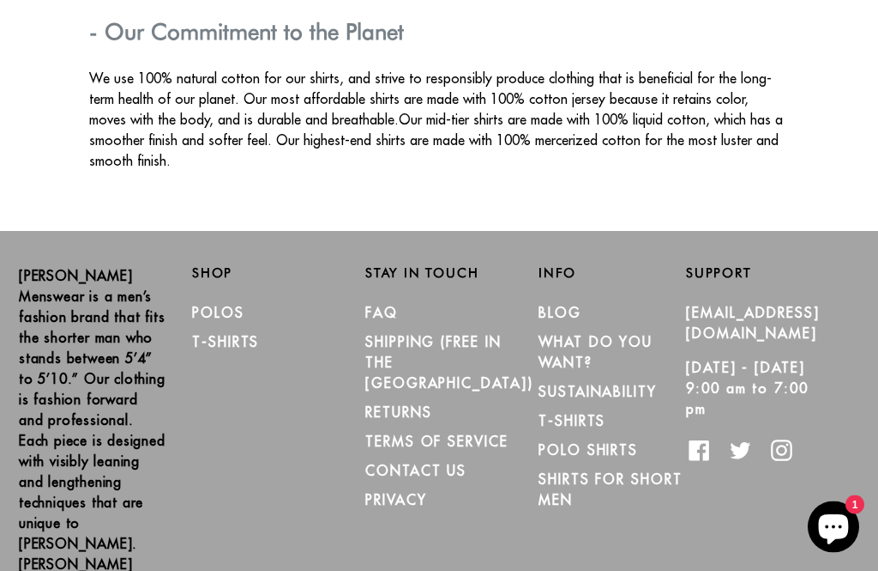
scroll to position [2941, 0]
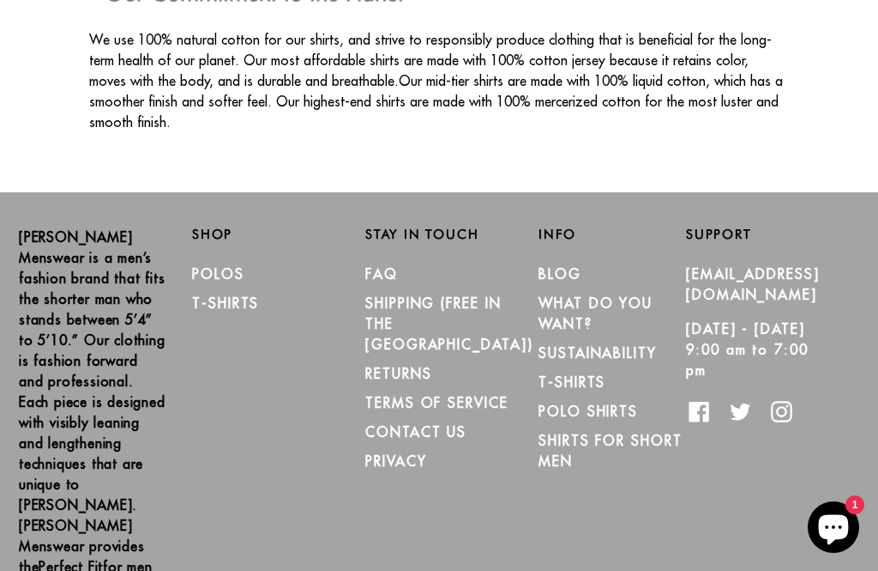
click at [393, 365] on link "RETURNS" at bounding box center [398, 373] width 66 height 17
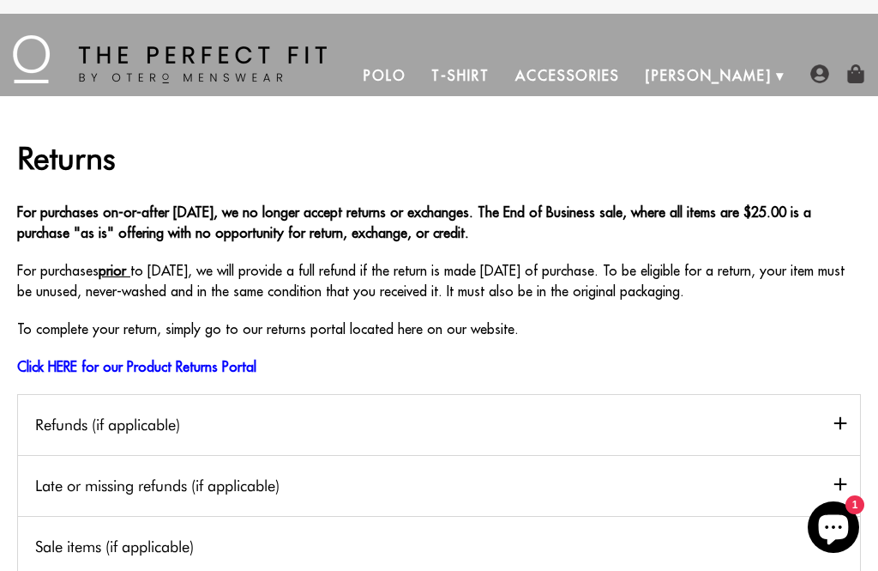
click at [420, 60] on link "Polo" at bounding box center [385, 75] width 69 height 41
